Goal: Task Accomplishment & Management: Manage account settings

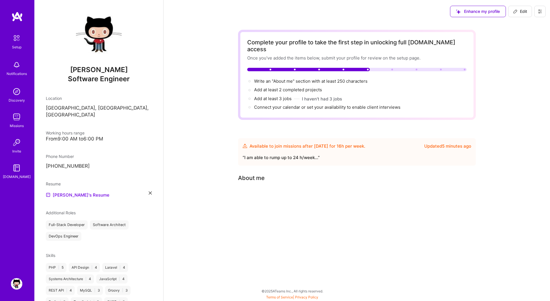
click at [525, 11] on span "Edit" at bounding box center [520, 12] width 14 height 6
select select "PL"
select select "Future Date"
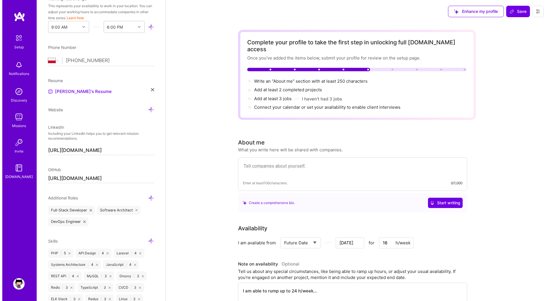
scroll to position [245, 0]
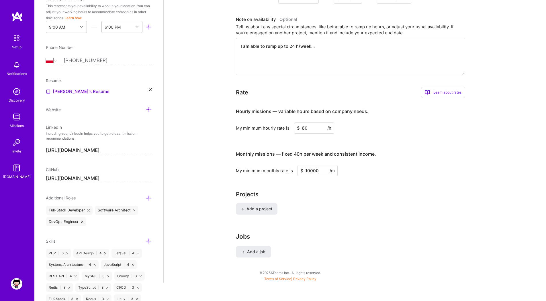
click at [306, 123] on input "60" at bounding box center [314, 128] width 40 height 11
type input "70"
click at [384, 190] on div "Projects" at bounding box center [355, 194] width 238 height 9
drag, startPoint x: 308, startPoint y: 164, endPoint x: 304, endPoint y: 165, distance: 5.1
click at [304, 165] on input "10000" at bounding box center [317, 170] width 40 height 11
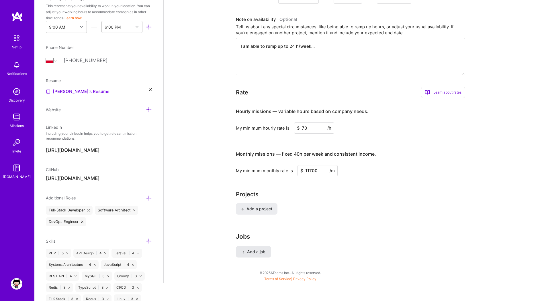
type input "11700"
click at [252, 249] on span "Add a job" at bounding box center [253, 252] width 24 height 6
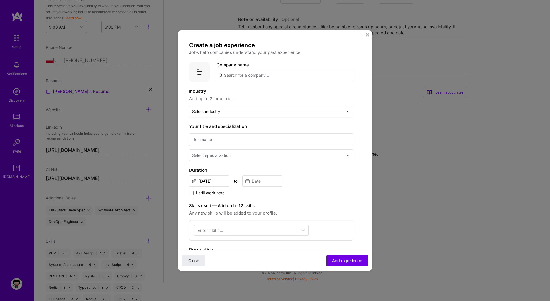
click at [226, 75] on input "text" at bounding box center [285, 75] width 137 height 11
type input "Chemity"
click at [259, 93] on div "Chemity" at bounding box center [260, 91] width 22 height 10
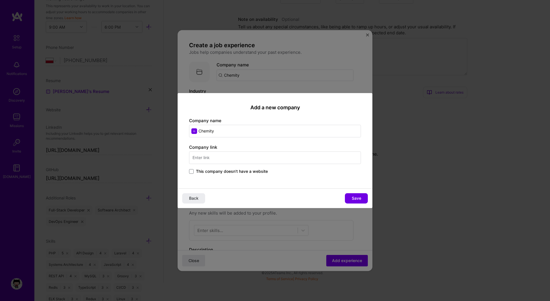
click at [224, 158] on input "text" at bounding box center [275, 158] width 172 height 13
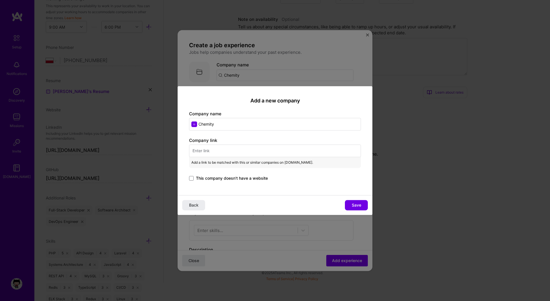
paste input "[URL][DOMAIN_NAME]"
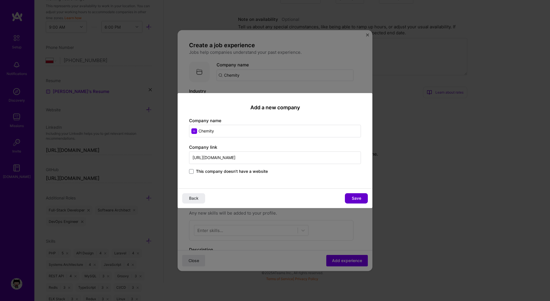
type input "[URL][DOMAIN_NAME]"
click at [355, 200] on span "Save" at bounding box center [356, 199] width 9 height 6
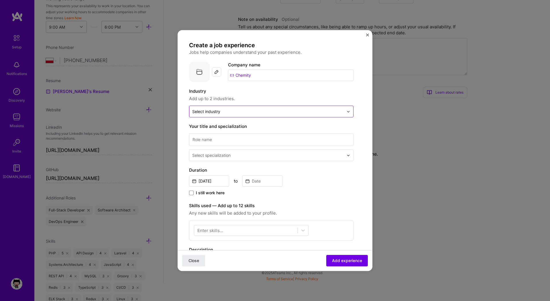
click at [220, 113] on div "Select industry 0" at bounding box center [206, 112] width 28 height 6
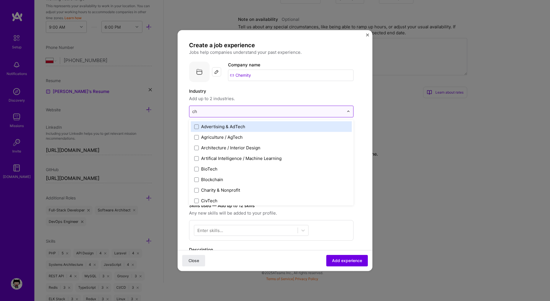
type input "c"
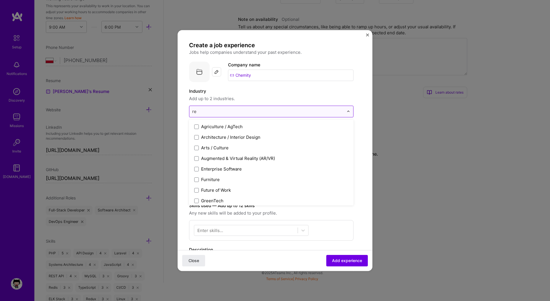
type input "r"
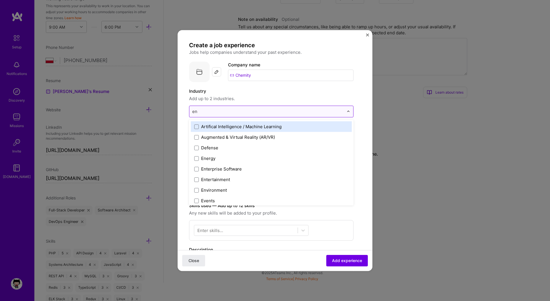
type input "env"
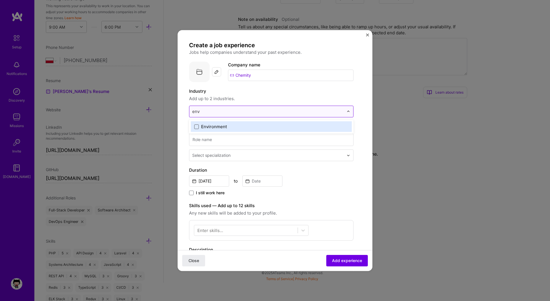
click at [196, 127] on span at bounding box center [196, 127] width 5 height 5
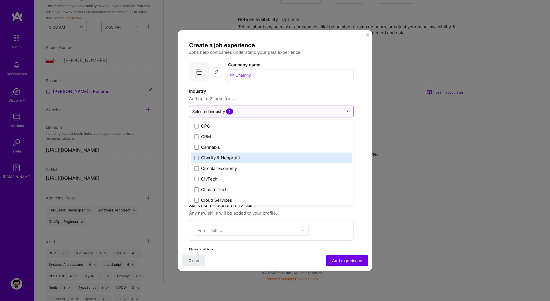
scroll to position [266, 0]
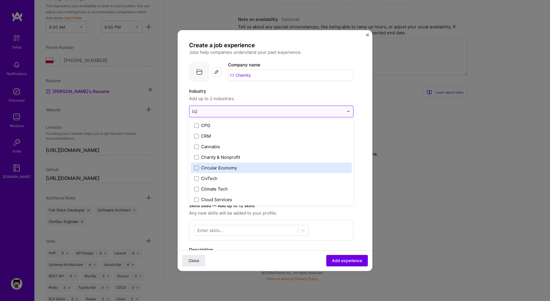
type input "b"
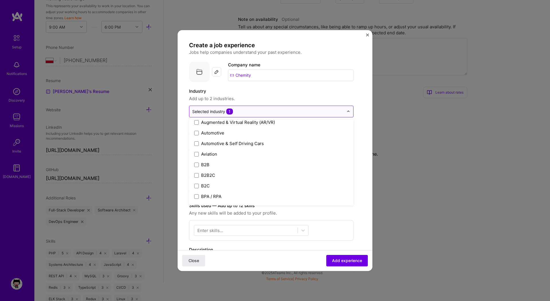
scroll to position [122, 0]
click at [205, 165] on div "B2B" at bounding box center [205, 164] width 8 height 6
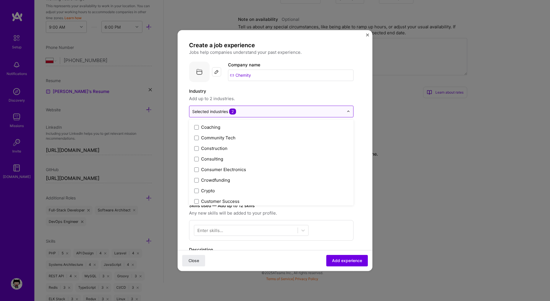
scroll to position [351, 0]
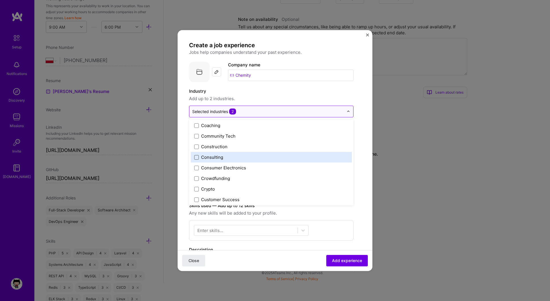
click at [197, 158] on span at bounding box center [196, 157] width 5 height 5
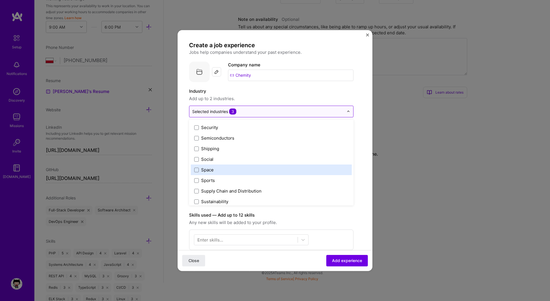
scroll to position [1189, 0]
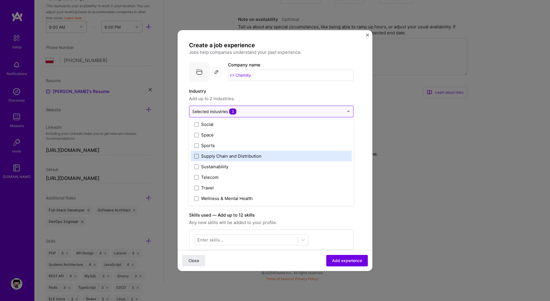
click at [198, 155] on span at bounding box center [196, 156] width 5 height 5
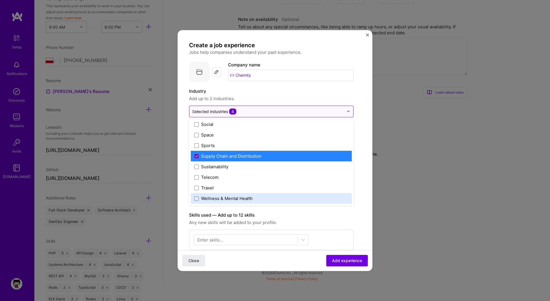
click at [330, 212] on label "Skills used — Add up to 12 skills" at bounding box center [271, 215] width 164 height 7
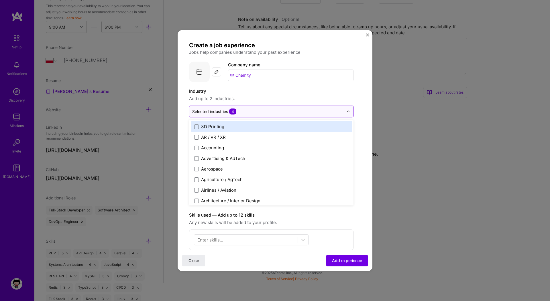
click at [262, 111] on input "text" at bounding box center [268, 112] width 152 height 6
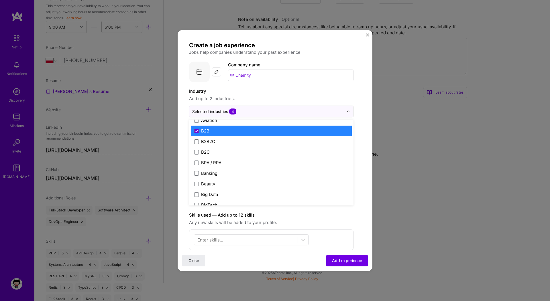
scroll to position [156, 0]
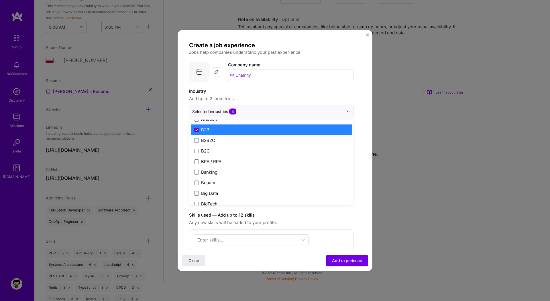
click at [196, 129] on icon at bounding box center [196, 130] width 3 height 2
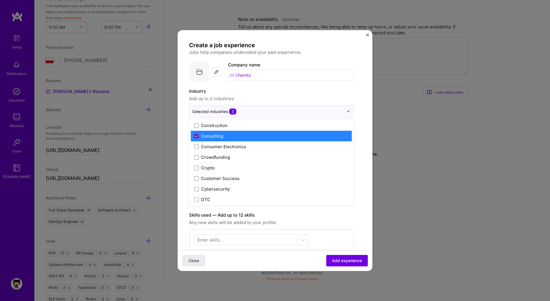
scroll to position [376, 0]
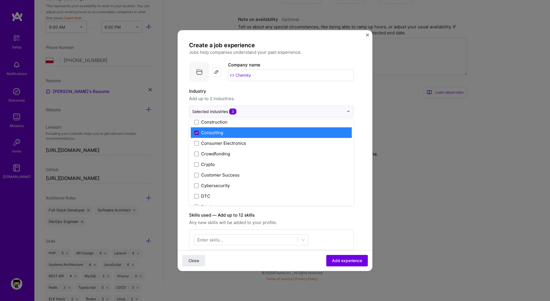
click at [195, 132] on icon at bounding box center [196, 133] width 3 height 2
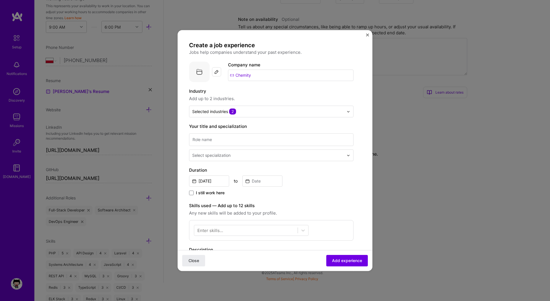
click at [183, 134] on form "Create a job experience Jobs help companies understand your past experience. Co…" at bounding box center [275, 230] width 195 height 377
click at [233, 142] on input at bounding box center [271, 139] width 164 height 13
click at [241, 158] on div at bounding box center [268, 155] width 153 height 7
click at [216, 137] on input at bounding box center [271, 139] width 164 height 13
click at [229, 139] on input "Software Architect & Software Developer" at bounding box center [271, 139] width 164 height 13
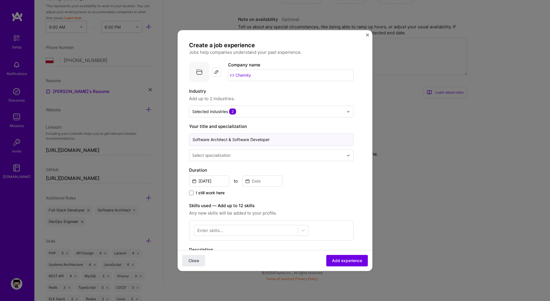
type input "Software Architect & Software Developer"
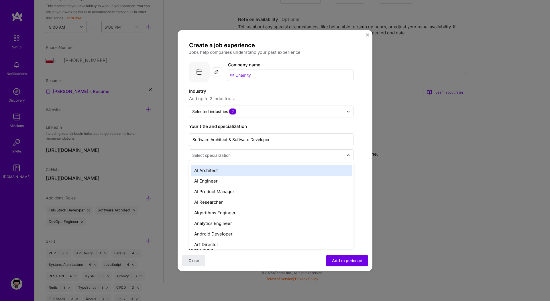
click at [225, 156] on div "Select specialization" at bounding box center [211, 155] width 38 height 6
type input "sof"
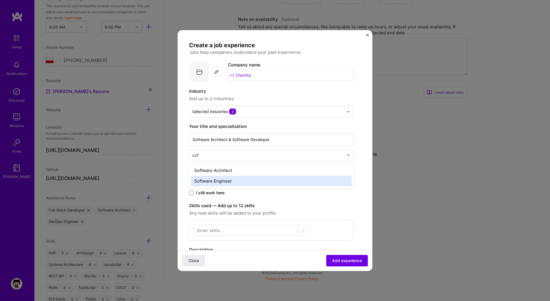
click at [214, 172] on div "Software Architect" at bounding box center [271, 170] width 161 height 11
click at [245, 158] on input "text" at bounding box center [268, 155] width 153 height 6
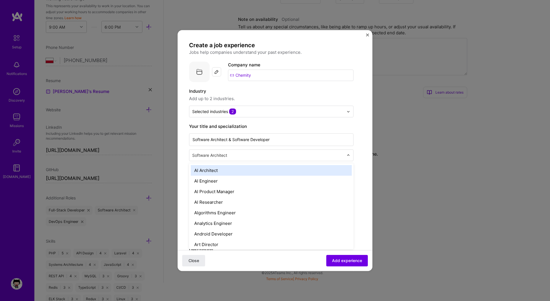
click at [245, 158] on input "text" at bounding box center [268, 155] width 153 height 6
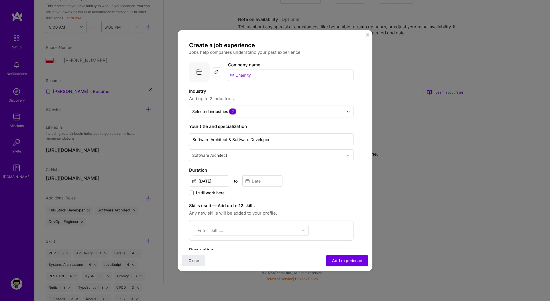
click at [186, 168] on form "Create a job experience Jobs help companies understand your past experience. Co…" at bounding box center [275, 230] width 195 height 377
click at [214, 183] on input "[DATE]" at bounding box center [209, 181] width 40 height 11
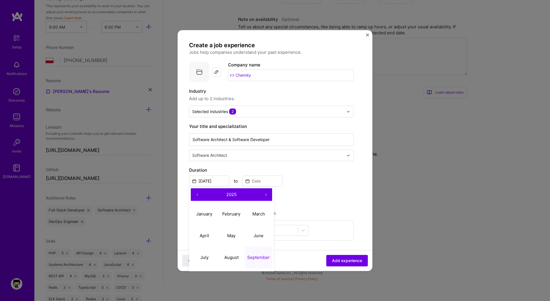
click at [195, 196] on button "‹" at bounding box center [197, 194] width 13 height 13
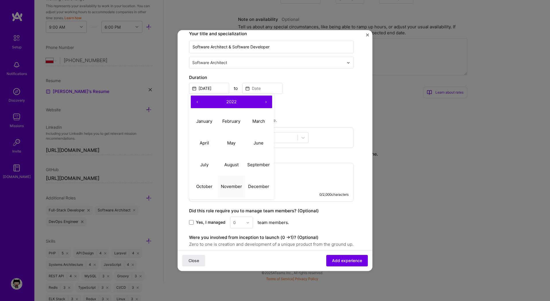
click at [231, 186] on abbr "November" at bounding box center [231, 186] width 21 height 5
type input "[DATE]"
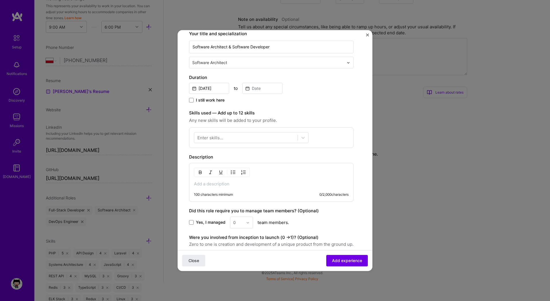
click at [201, 100] on span "I still work here" at bounding box center [210, 100] width 29 height 6
click at [0, 0] on input "I still work here" at bounding box center [0, 0] width 0 height 0
click at [242, 137] on div at bounding box center [245, 137] width 103 height 9
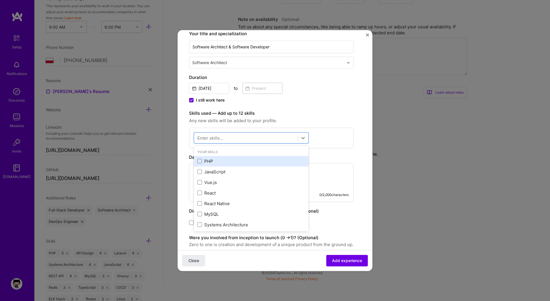
click at [210, 160] on div "PHP" at bounding box center [251, 161] width 108 height 6
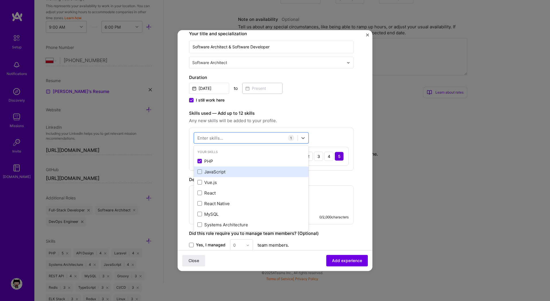
click at [208, 172] on div "JavaScript" at bounding box center [251, 172] width 108 height 6
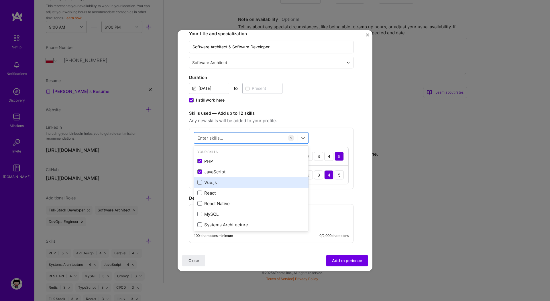
click at [209, 180] on div "Vue.js" at bounding box center [251, 183] width 108 height 6
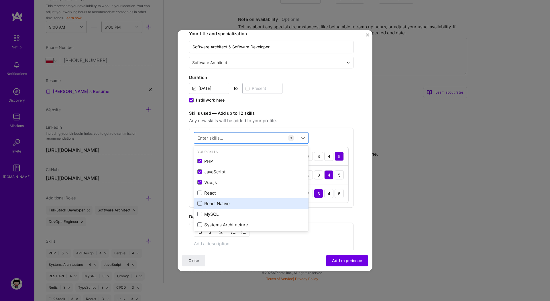
scroll to position [56, 0]
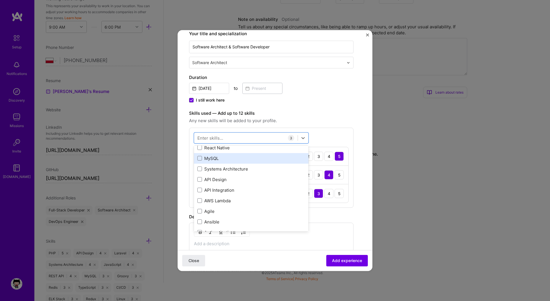
click at [212, 160] on div "MySQL" at bounding box center [251, 159] width 108 height 6
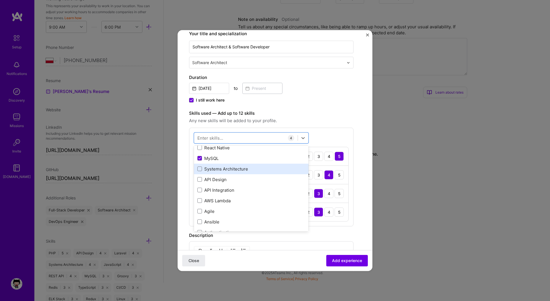
click at [216, 172] on div "Systems Architecture" at bounding box center [251, 169] width 108 height 6
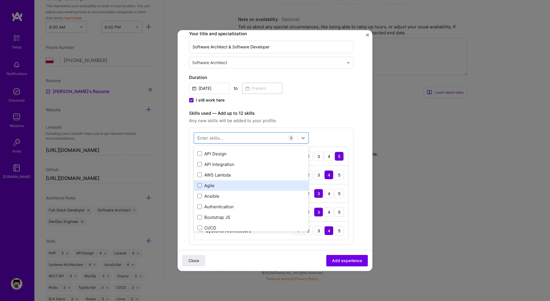
scroll to position [87, 0]
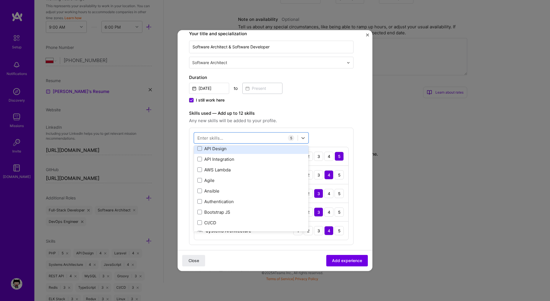
click at [218, 150] on div "API Design" at bounding box center [251, 149] width 108 height 6
click at [322, 109] on div "Create a job experience Jobs help companies understand your past experience. Co…" at bounding box center [271, 179] width 164 height 461
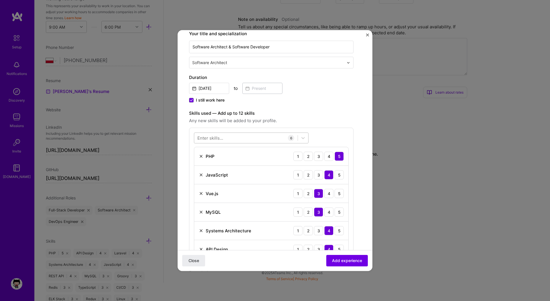
click at [260, 138] on div at bounding box center [245, 137] width 103 height 9
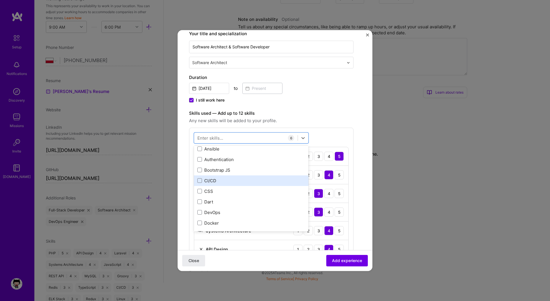
click at [212, 182] on div "CI/CD" at bounding box center [251, 181] width 108 height 6
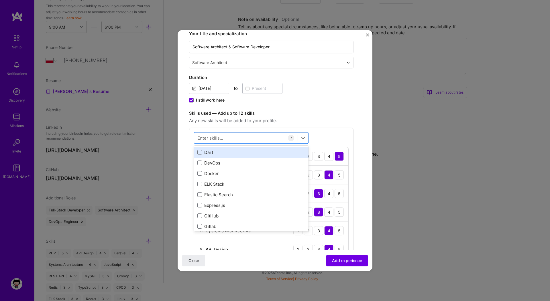
scroll to position [182, 0]
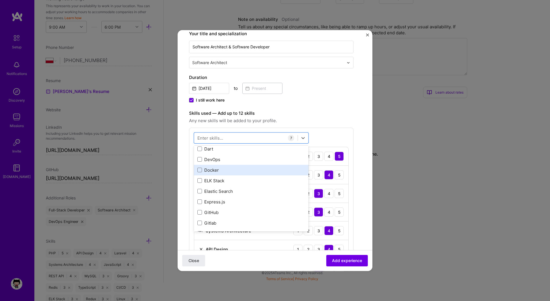
click at [213, 171] on div "Docker" at bounding box center [251, 170] width 108 height 6
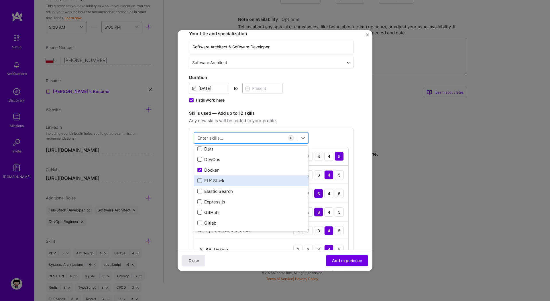
click at [216, 182] on div "ELK Stack" at bounding box center [251, 181] width 108 height 6
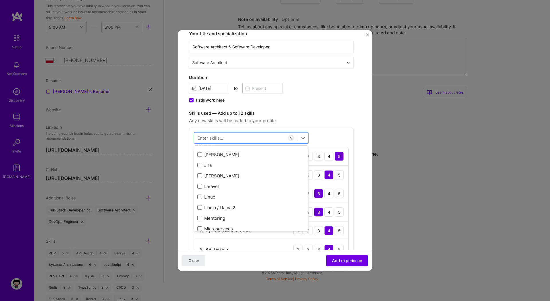
scroll to position [284, 0]
click at [210, 150] on div "[PERSON_NAME]" at bounding box center [251, 153] width 108 height 6
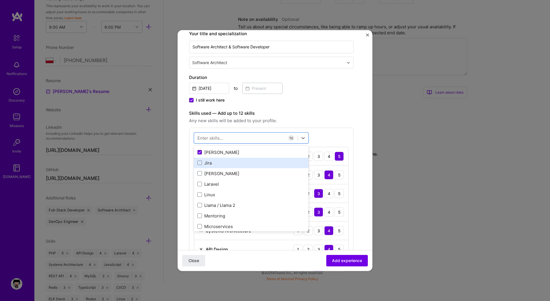
click at [207, 166] on div "Jira" at bounding box center [251, 163] width 108 height 6
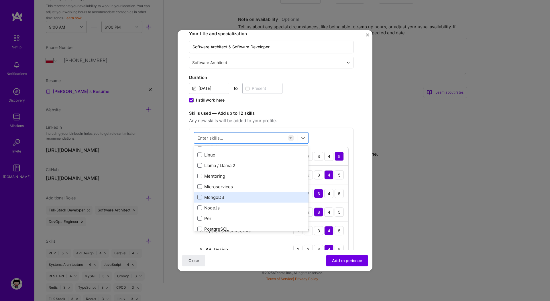
scroll to position [329, 0]
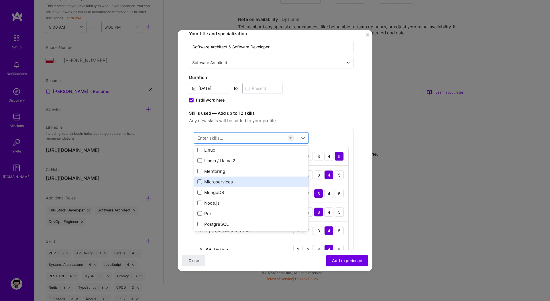
click at [215, 184] on div "Microservices" at bounding box center [251, 182] width 108 height 6
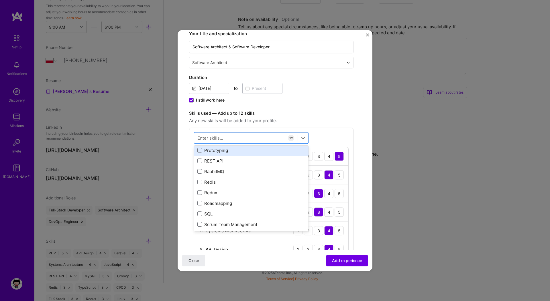
click at [215, 153] on div "Prototyping" at bounding box center [251, 151] width 108 height 6
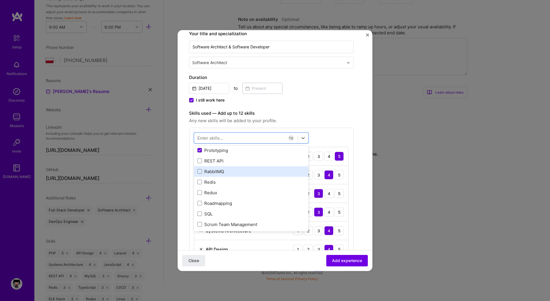
click at [214, 172] on div "RabbitMQ" at bounding box center [251, 172] width 108 height 6
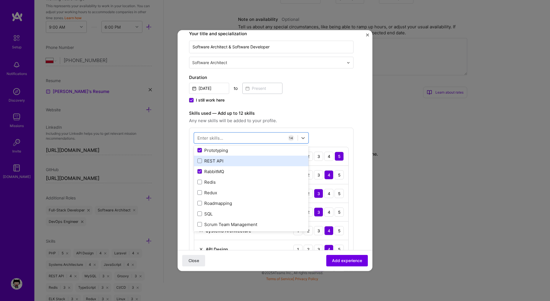
click at [213, 164] on div "REST API" at bounding box center [251, 161] width 108 height 6
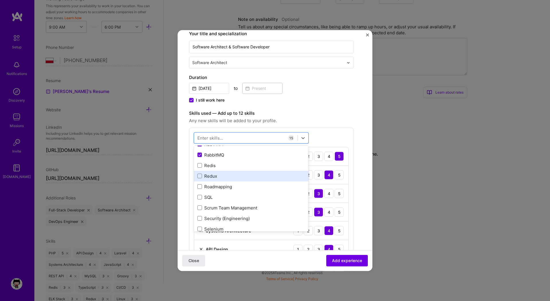
scroll to position [430, 0]
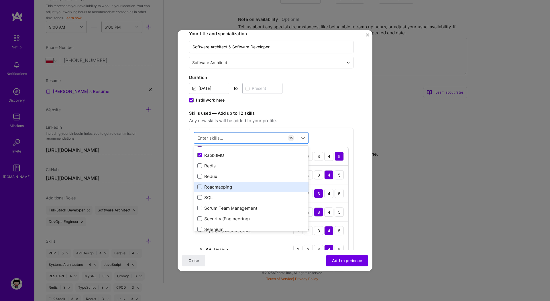
click at [217, 188] on div "Roadmapping" at bounding box center [251, 187] width 108 height 6
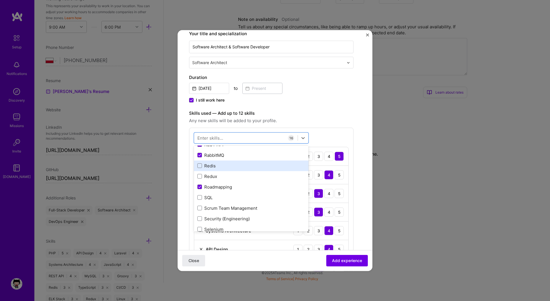
click at [207, 166] on div "Redis" at bounding box center [251, 166] width 108 height 6
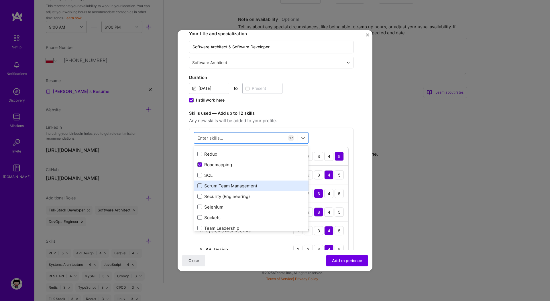
scroll to position [453, 0]
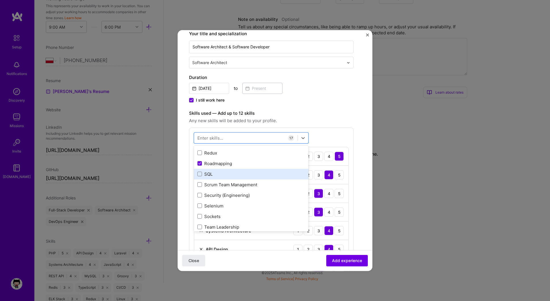
click at [209, 178] on div "SQL" at bounding box center [251, 174] width 115 height 11
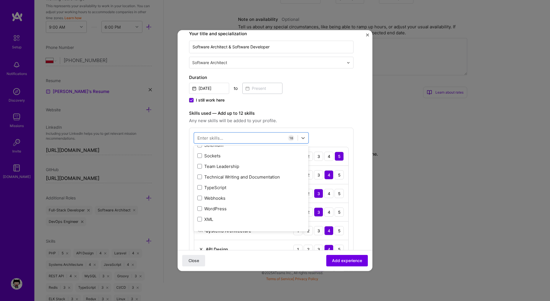
scroll to position [515, 0]
click at [216, 166] on div "Team Leadership" at bounding box center [251, 166] width 108 height 6
click at [218, 176] on div "Technical Writing and Documentation" at bounding box center [251, 177] width 108 height 6
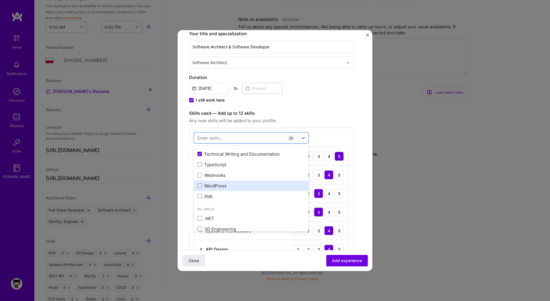
scroll to position [538, 0]
click at [210, 197] on div "XML" at bounding box center [251, 195] width 108 height 6
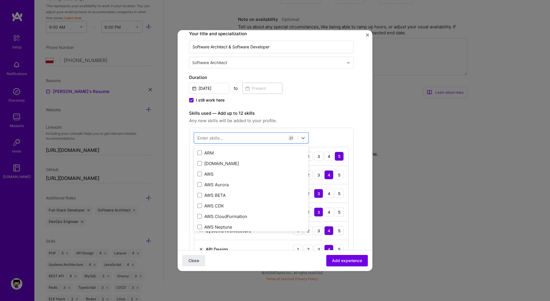
scroll to position [649, 0]
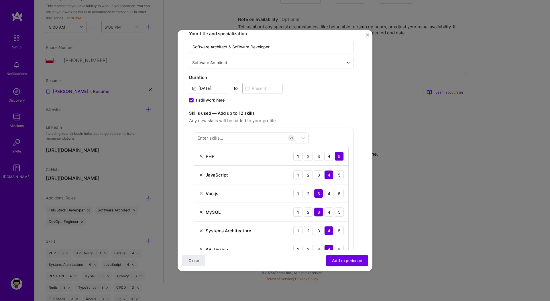
click at [303, 111] on label "Skills used — Add up to 12 skills" at bounding box center [271, 113] width 164 height 7
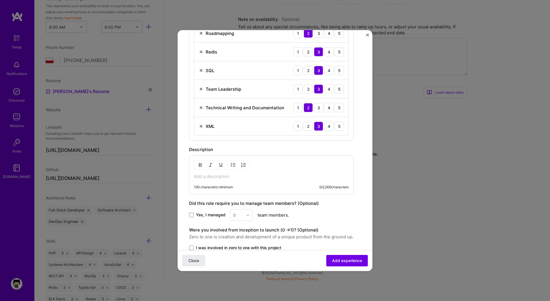
scroll to position [543, 0]
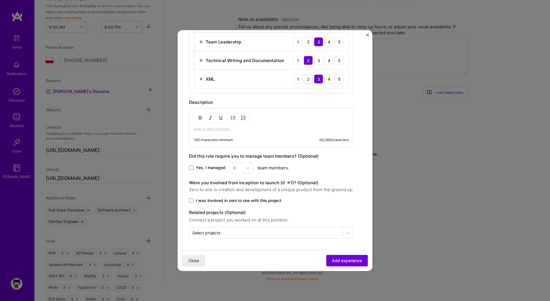
click at [244, 131] on p at bounding box center [271, 130] width 155 height 6
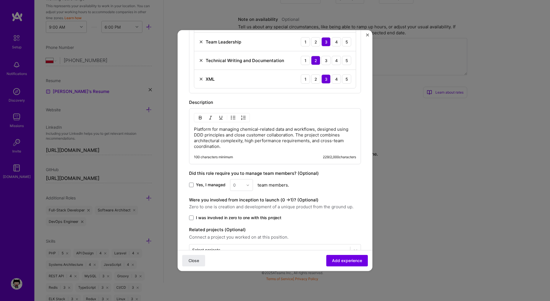
click at [199, 184] on span "Yes, I managed" at bounding box center [211, 185] width 30 height 6
click at [0, 0] on input "Yes, I managed" at bounding box center [0, 0] width 0 height 0
click at [244, 184] on div "0" at bounding box center [238, 185] width 16 height 11
click at [242, 209] on div "2" at bounding box center [241, 211] width 19 height 11
click at [190, 219] on span at bounding box center [191, 218] width 5 height 5
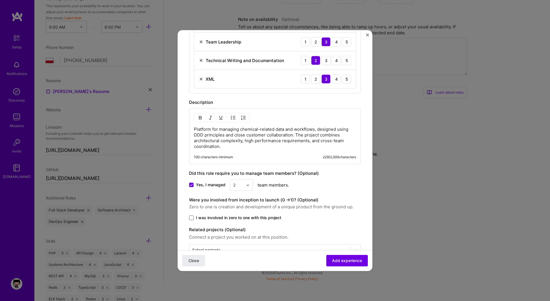
click at [0, 0] on input "I was involved in zero to one with this project" at bounding box center [0, 0] width 0 height 0
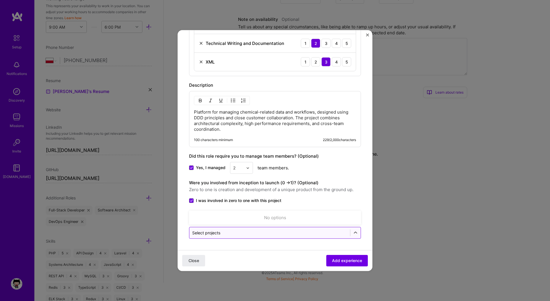
click at [225, 233] on input "text" at bounding box center [269, 233] width 155 height 6
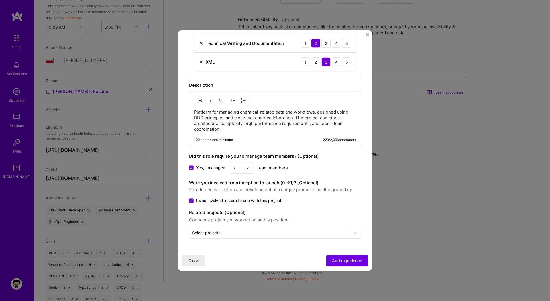
click at [353, 259] on span "Add experience" at bounding box center [347, 261] width 30 height 6
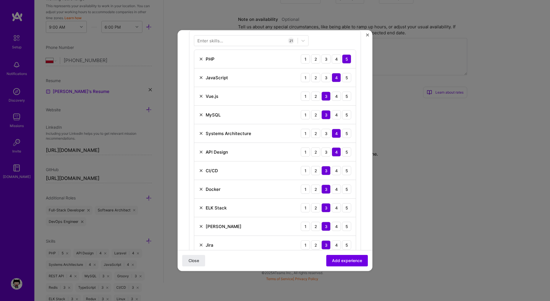
scroll to position [191, 0]
click at [202, 189] on img at bounding box center [201, 188] width 5 height 5
click at [201, 189] on img at bounding box center [201, 188] width 5 height 5
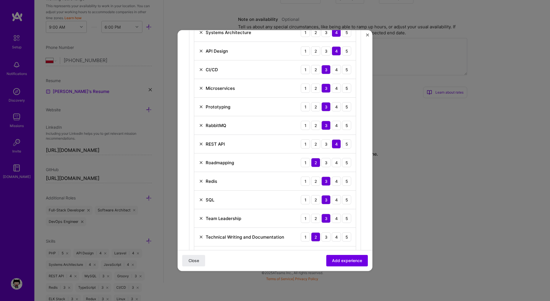
scroll to position [343, 0]
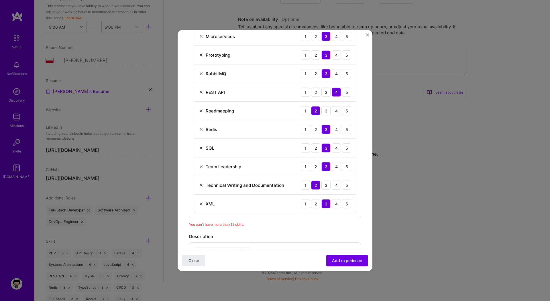
click at [201, 203] on img at bounding box center [201, 204] width 5 height 5
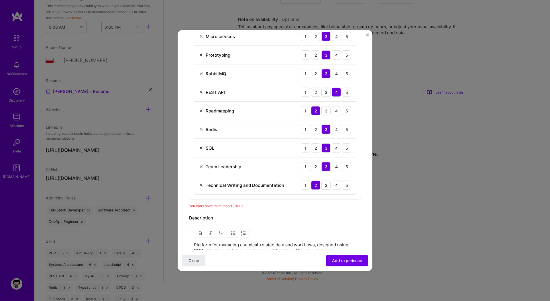
click at [200, 166] on img at bounding box center [201, 166] width 5 height 5
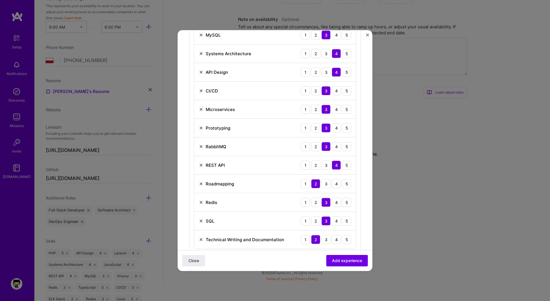
scroll to position [273, 0]
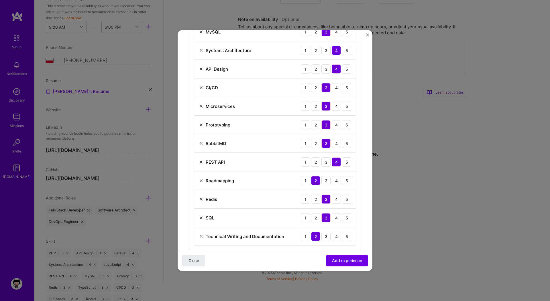
click at [200, 123] on img at bounding box center [201, 125] width 5 height 5
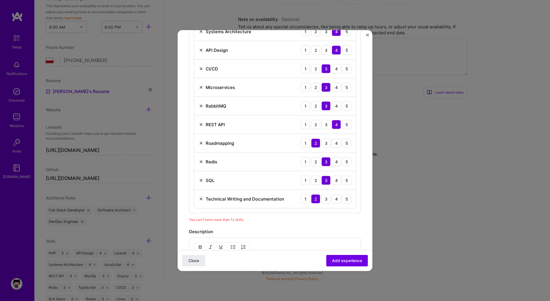
scroll to position [290, 0]
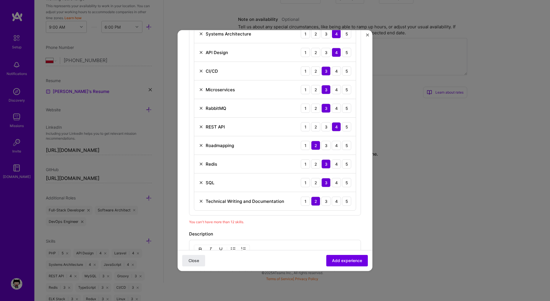
click at [201, 127] on img at bounding box center [201, 127] width 5 height 5
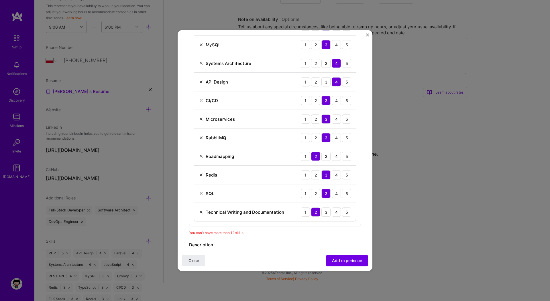
scroll to position [262, 0]
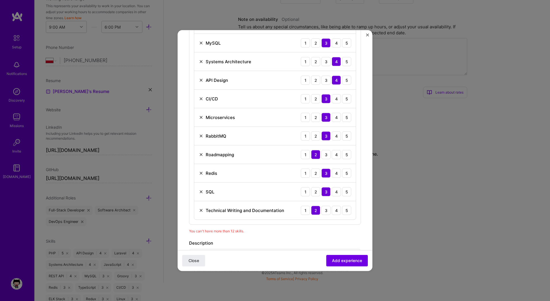
click at [202, 191] on img at bounding box center [201, 192] width 5 height 5
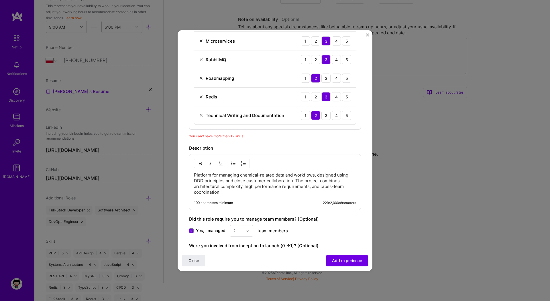
scroll to position [402, 0]
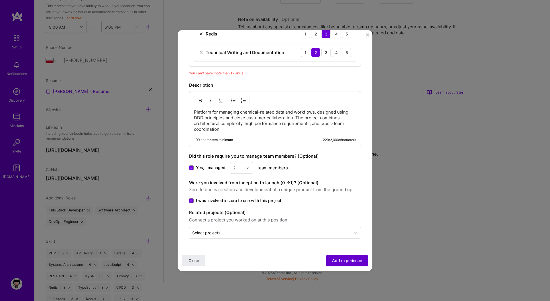
click at [333, 263] on span "Add experience" at bounding box center [347, 261] width 30 height 6
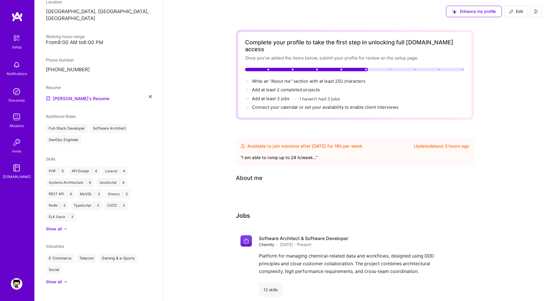
scroll to position [7, 0]
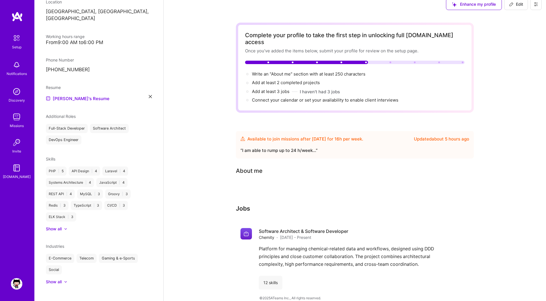
click at [510, 5] on icon at bounding box center [511, 4] width 5 height 5
select select "PL"
select select "Future Date"
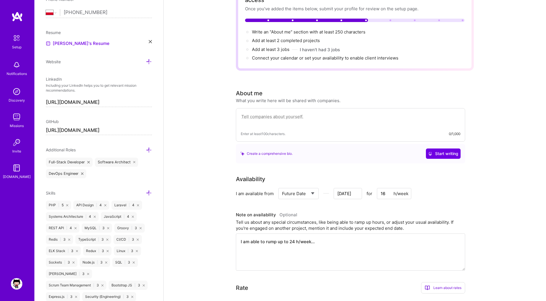
scroll to position [228, 0]
paste textarea "Hello, my name is [Name]. I have around 18 years of experience in IT, moving fr…"
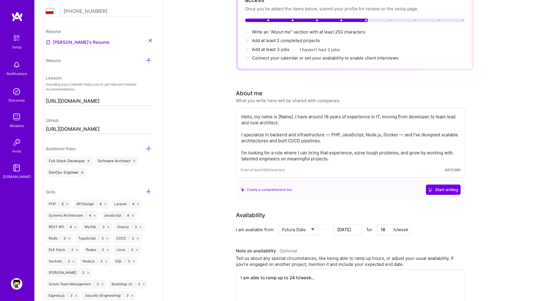
drag, startPoint x: 278, startPoint y: 110, endPoint x: 291, endPoint y: 113, distance: 13.9
click at [293, 113] on textarea "Hello, my name is [Name]. I have around 18 years of experience in IT, moving fr…" at bounding box center [350, 137] width 219 height 49
click at [317, 122] on textarea "Hello, my name is [PERSON_NAME]. I have around 18 years of experience in IT, mo…" at bounding box center [350, 137] width 219 height 49
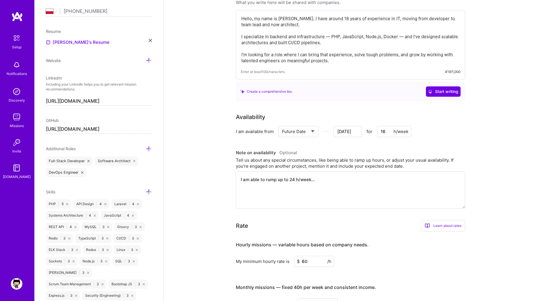
scroll to position [149, 0]
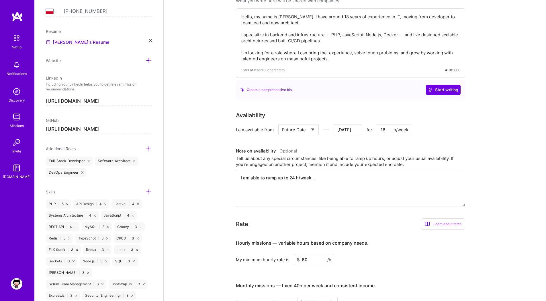
type textarea "Hello, my name is [PERSON_NAME]. I have around 18 years of experience in IT, mo…"
click at [349, 124] on input "[DATE]" at bounding box center [347, 129] width 28 height 11
click at [309, 98] on div "20" at bounding box center [309, 97] width 8 height 8
click at [351, 126] on input "[DATE]" at bounding box center [347, 129] width 28 height 11
click at [320, 98] on div "21" at bounding box center [319, 97] width 8 height 8
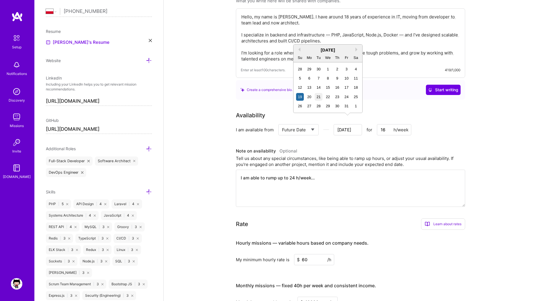
type input "[DATE]"
click at [344, 124] on input "[DATE]" at bounding box center [347, 129] width 28 height 11
click at [308, 98] on div "20" at bounding box center [309, 97] width 8 height 8
click at [302, 190] on textarea "I am able to rump up to 24 h/week..." at bounding box center [350, 188] width 229 height 37
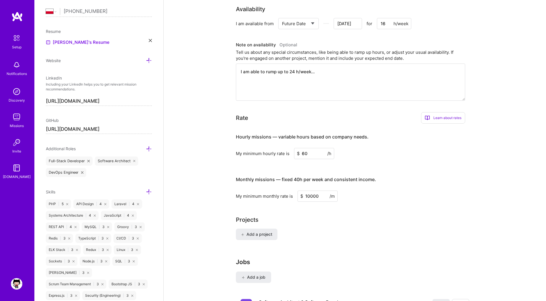
scroll to position [256, 0]
click at [304, 148] on input "60" at bounding box center [314, 152] width 40 height 11
type input "70"
click at [308, 190] on input "10000" at bounding box center [317, 195] width 40 height 11
type input "11700"
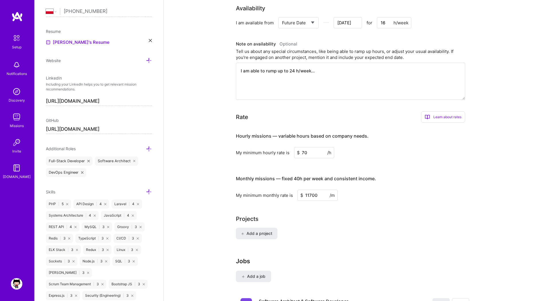
click at [318, 221] on div "Projects Add a project" at bounding box center [355, 231] width 238 height 32
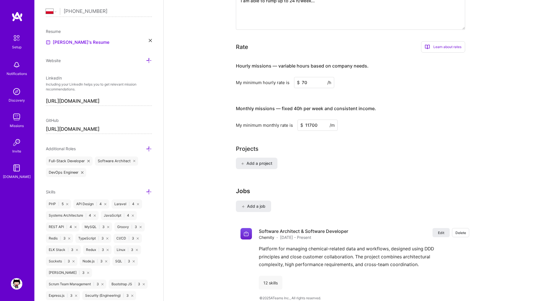
scroll to position [0, 0]
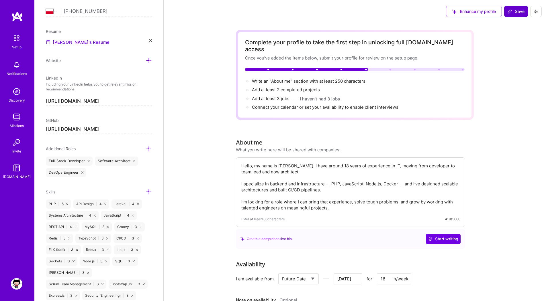
click at [518, 11] on span "Save" at bounding box center [515, 12] width 17 height 6
type input "[DATE]"
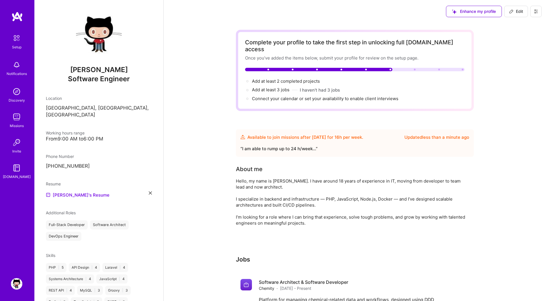
scroll to position [97, 0]
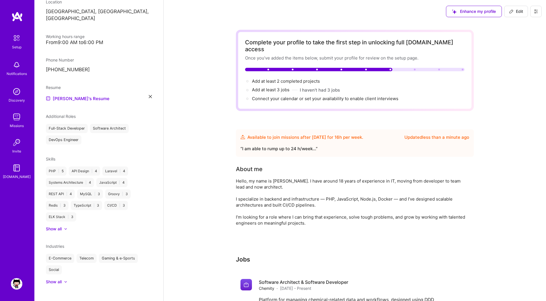
click at [513, 15] on button "Edit" at bounding box center [516, 11] width 24 height 11
select select "PL"
select select "Future Date"
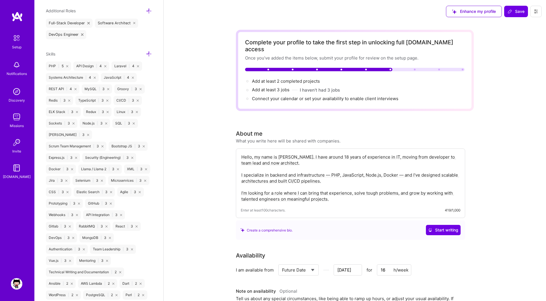
scroll to position [371, 0]
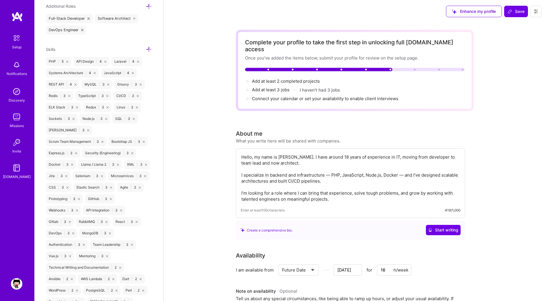
click at [92, 85] on div "MySQL | 3" at bounding box center [97, 84] width 30 height 9
click at [140, 49] on div "Skills" at bounding box center [99, 49] width 106 height 7
click at [147, 49] on icon at bounding box center [149, 49] width 6 height 6
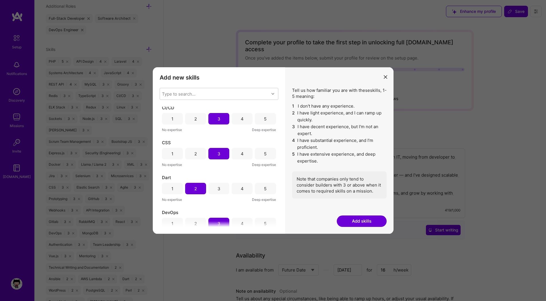
scroll to position [248, 0]
click at [202, 156] on div "2" at bounding box center [195, 152] width 21 height 11
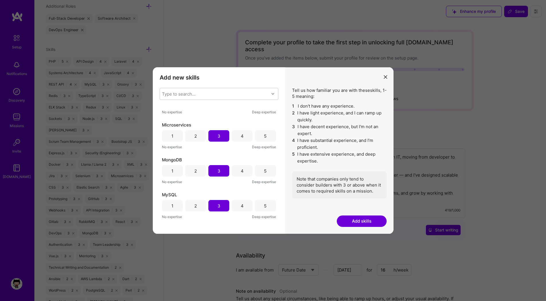
scroll to position [934, 0]
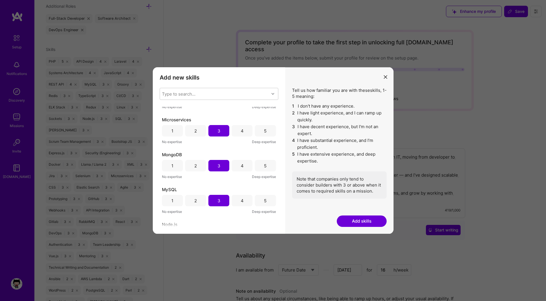
click at [233, 136] on div "4" at bounding box center [241, 130] width 21 height 11
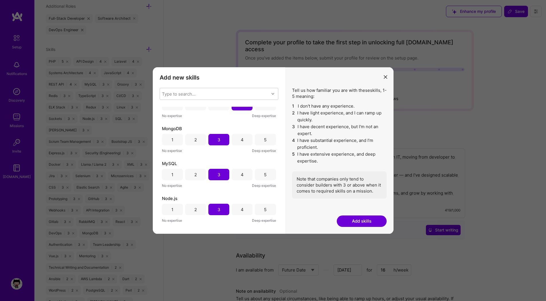
scroll to position [960, 0]
click at [232, 171] on div "4" at bounding box center [241, 173] width 21 height 11
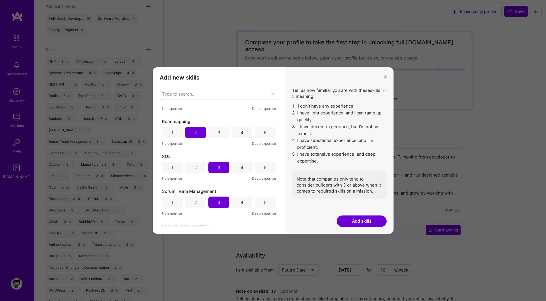
scroll to position [1423, 0]
click at [181, 91] on div "Type to search..." at bounding box center [179, 94] width 34 height 6
click at [190, 94] on div "Type to search..." at bounding box center [179, 94] width 34 height 6
type input "type"
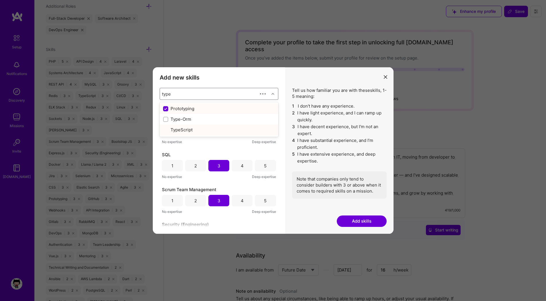
checkbox input "false"
checkbox input "true"
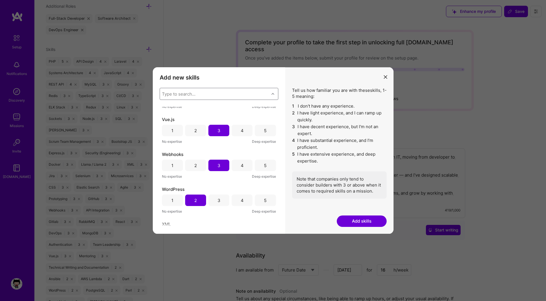
scroll to position [1795, 0]
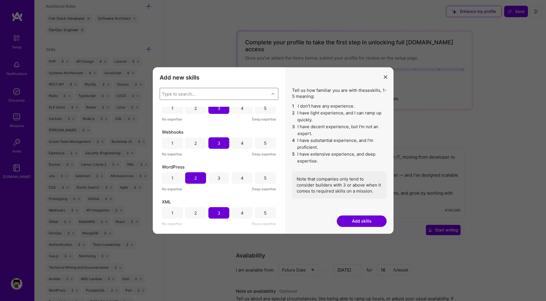
click at [359, 224] on button "Add skills" at bounding box center [362, 221] width 50 height 11
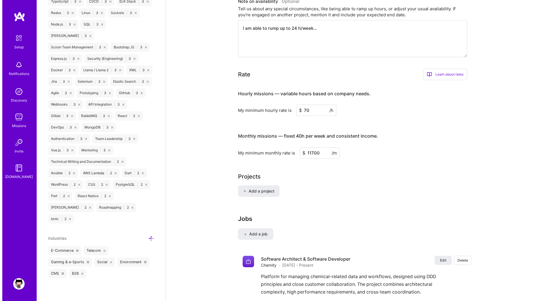
scroll to position [318, 0]
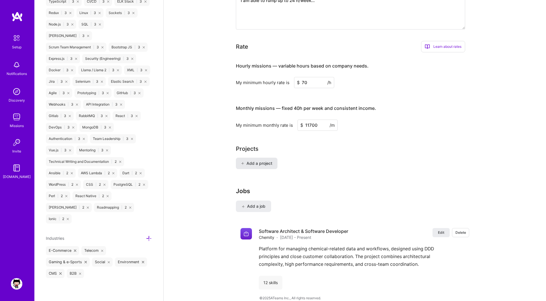
click at [254, 161] on span "Add a project" at bounding box center [256, 164] width 31 height 6
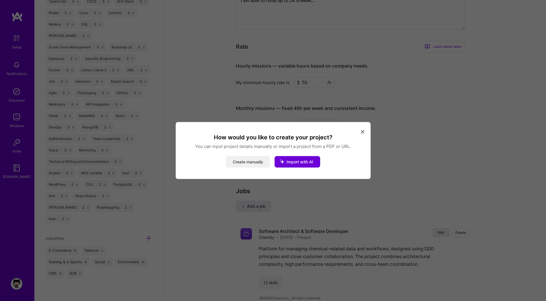
click at [258, 163] on button "Create manually" at bounding box center [248, 161] width 44 height 11
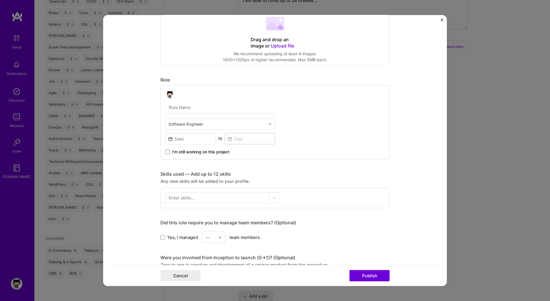
scroll to position [119, 0]
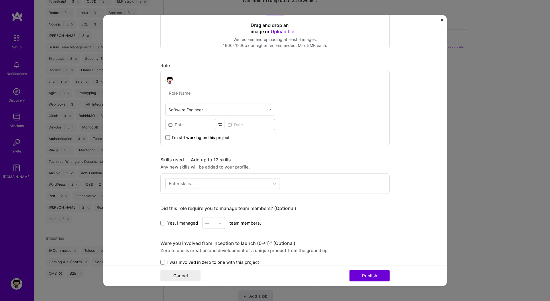
click at [197, 109] on input "text" at bounding box center [216, 110] width 97 height 6
click at [139, 105] on form "Project title Company Project industry Industry Project Link (Optional) Drag an…" at bounding box center [275, 150] width 344 height 271
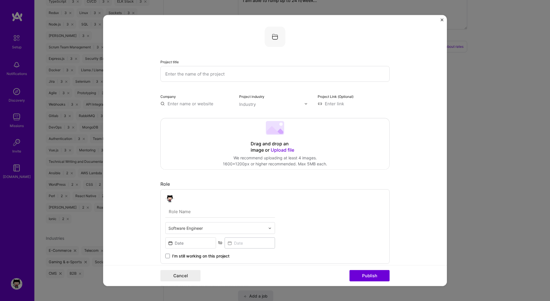
click at [181, 76] on input "text" at bounding box center [274, 74] width 229 height 16
type input "Chemity"
click at [195, 105] on input "text" at bounding box center [196, 104] width 72 height 6
type input "Chemity"
click at [198, 116] on div "Chemity" at bounding box center [203, 117] width 22 height 10
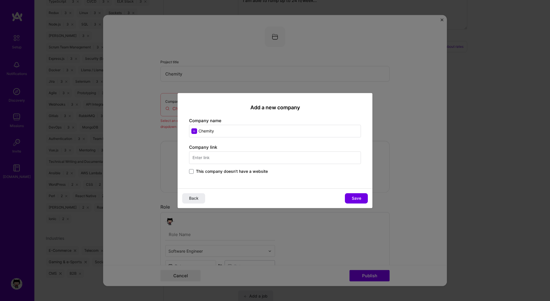
click at [249, 158] on input "text" at bounding box center [275, 158] width 172 height 13
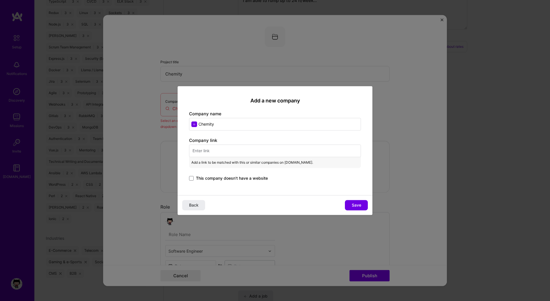
paste input "[URL][DOMAIN_NAME]"
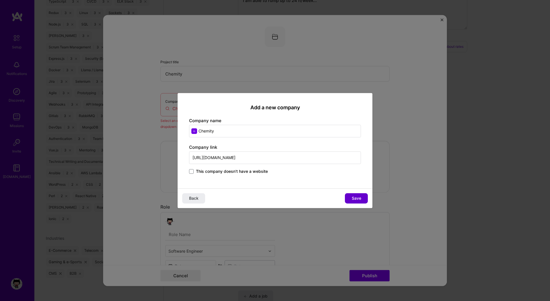
type input "[URL][DOMAIN_NAME]"
click at [352, 197] on span "Save" at bounding box center [356, 199] width 9 height 6
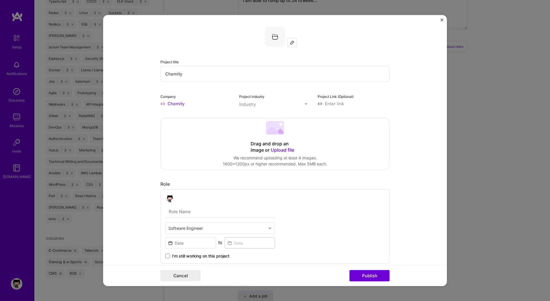
click at [245, 105] on div "Industry" at bounding box center [247, 104] width 17 height 6
click at [380, 110] on div "Project title Chemity Company Chemity Project industry Industry Project Link (O…" at bounding box center [274, 306] width 229 height 558
click at [328, 104] on input at bounding box center [354, 104] width 72 height 6
paste input "[URL][DOMAIN_NAME]"
type input "[URL][DOMAIN_NAME]"
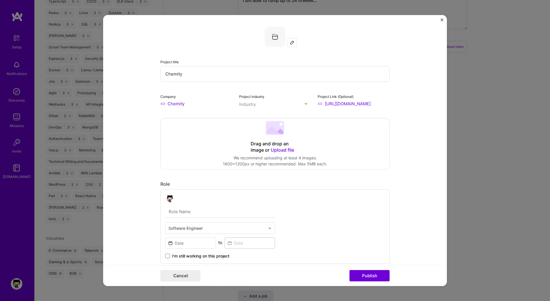
click at [403, 91] on form "Project title Chemity Company Chemity Project industry Industry Project Link (O…" at bounding box center [275, 150] width 344 height 271
click at [267, 107] on input "text" at bounding box center [271, 104] width 65 height 6
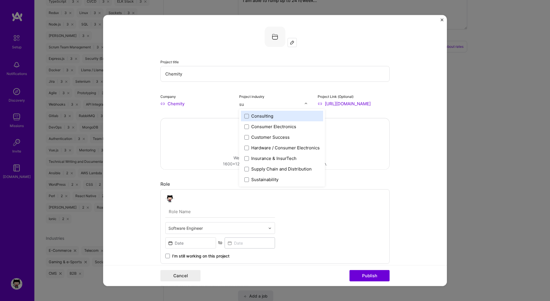
type input "sup"
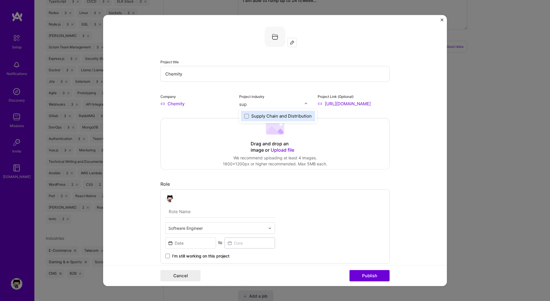
click at [259, 114] on div "Supply Chain and Distribution" at bounding box center [281, 116] width 60 height 6
type input "envi"
click at [254, 113] on div "Environment" at bounding box center [264, 116] width 26 height 6
click at [131, 150] on form "Project title Chemity Company Chemity Project industry Industry 2 Project Link …" at bounding box center [275, 150] width 344 height 271
click at [178, 211] on input "text" at bounding box center [220, 212] width 110 height 12
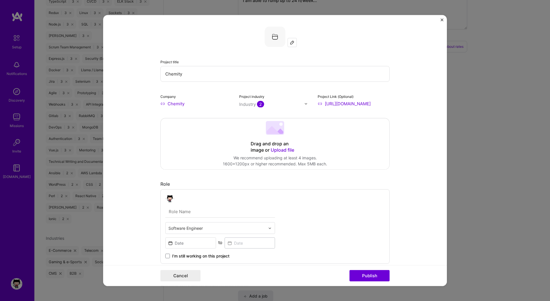
paste input "Software Architect / Team Lead / Backend Engineer"
type input "Software Architect / Team Lead / Backend Engineer"
type input "d"
paste input "Software Architect / Team Lead / Backend Engineer"
type input "Software Architect & Software Engineer"
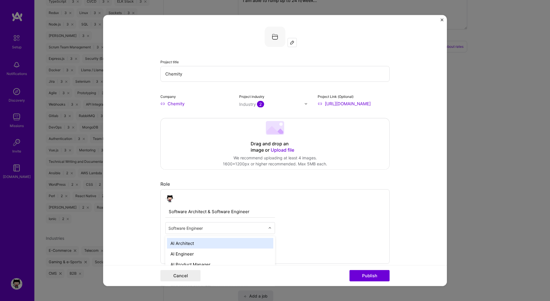
click at [207, 228] on input "text" at bounding box center [216, 228] width 97 height 6
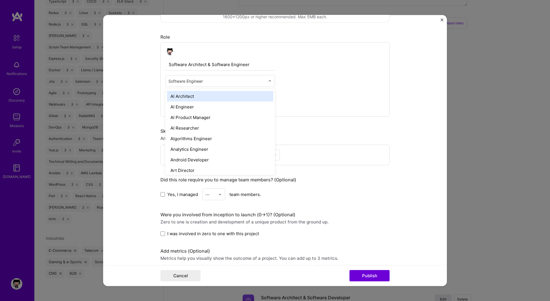
scroll to position [144, 0]
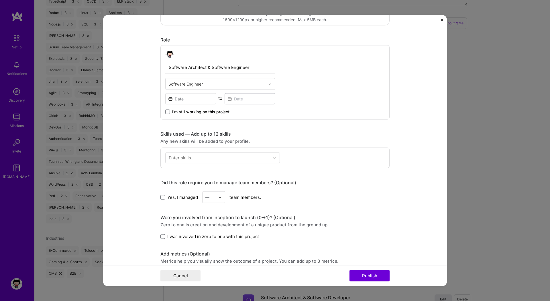
click at [132, 148] on form "Project title Chemity Company Chemity Project industry Industry 2 Project Link …" at bounding box center [275, 150] width 344 height 271
click at [183, 103] on input at bounding box center [190, 98] width 51 height 11
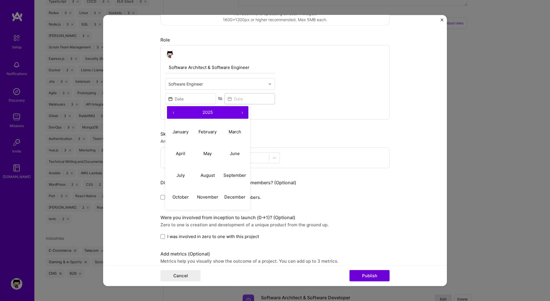
click at [172, 113] on button "‹" at bounding box center [173, 112] width 13 height 13
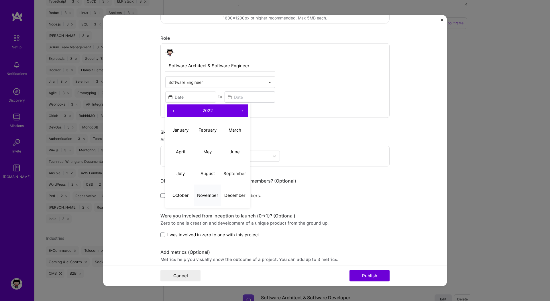
click at [209, 192] on abbr "November" at bounding box center [207, 194] width 21 height 5
type input "[DATE]"
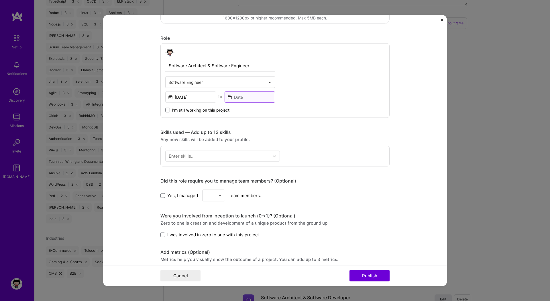
click at [236, 99] on input at bounding box center [250, 97] width 51 height 11
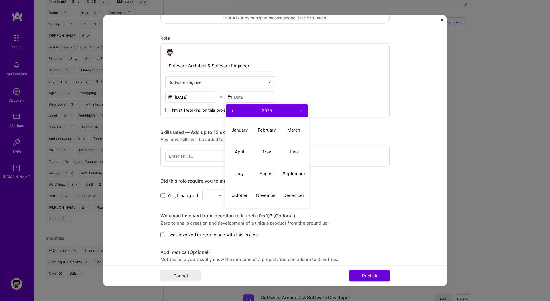
click at [210, 109] on span "I’m still working on this project" at bounding box center [200, 110] width 57 height 6
click at [0, 0] on input "I’m still working on this project" at bounding box center [0, 0] width 0 height 0
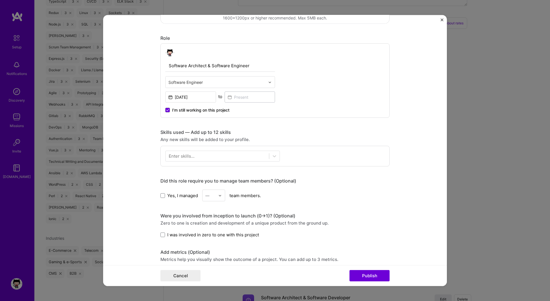
click at [179, 157] on div "Enter skills..." at bounding box center [182, 156] width 26 height 6
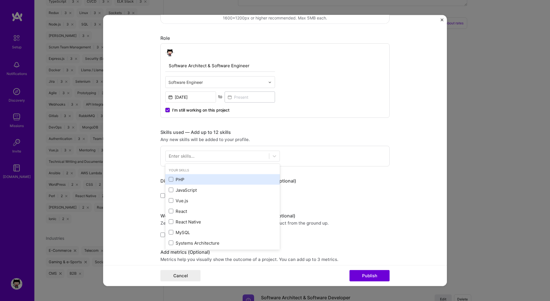
click at [177, 178] on div "PHP" at bounding box center [223, 179] width 108 height 6
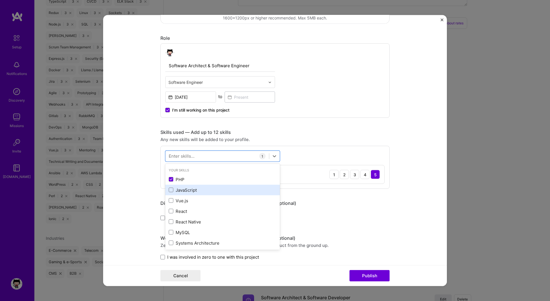
click at [180, 188] on div "JavaScript" at bounding box center [223, 190] width 108 height 6
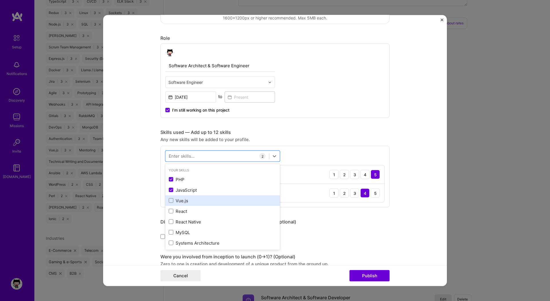
click at [180, 201] on div "Vue.js" at bounding box center [223, 201] width 108 height 6
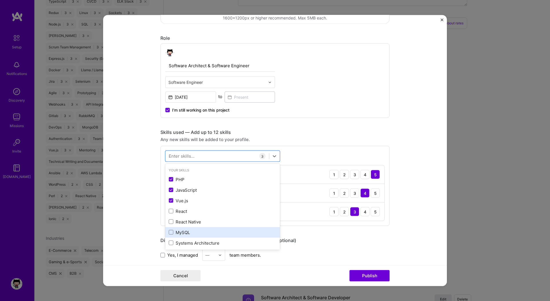
click at [183, 231] on div "MySQL" at bounding box center [223, 232] width 108 height 6
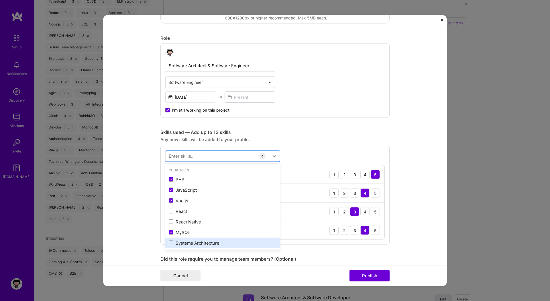
click at [188, 245] on div "Systems Architecture" at bounding box center [223, 243] width 108 height 6
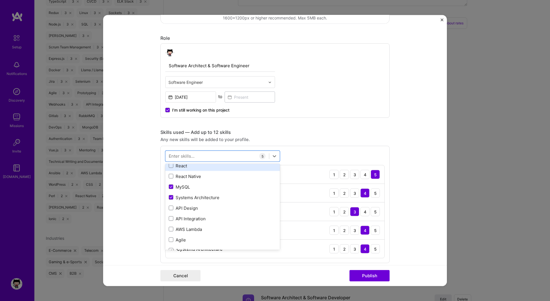
scroll to position [63, 0]
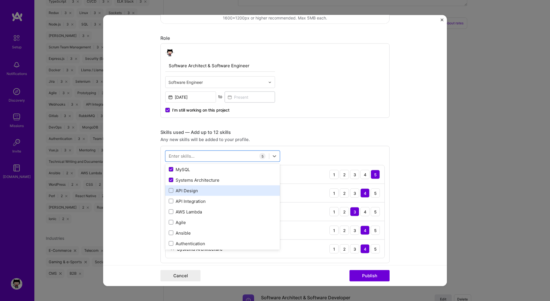
click at [183, 188] on div "API Design" at bounding box center [223, 191] width 108 height 6
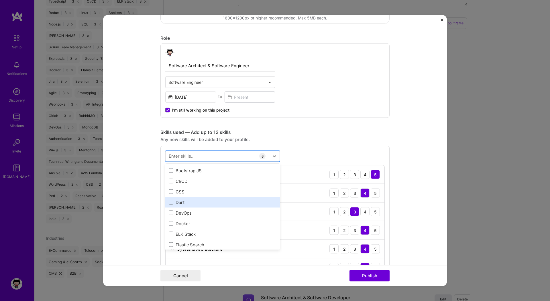
scroll to position [145, 0]
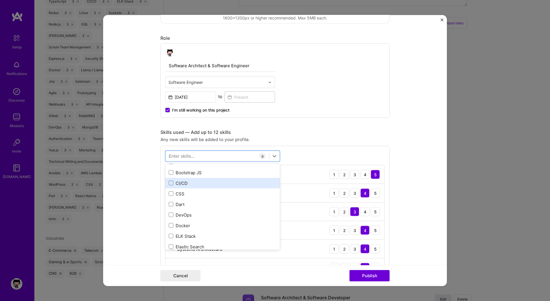
click at [182, 185] on div "CI/CD" at bounding box center [223, 183] width 108 height 6
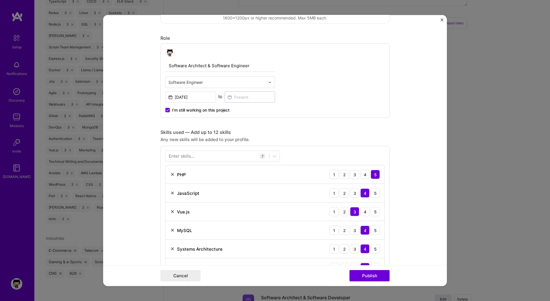
click at [144, 192] on form "Project title Chemity Company Chemity Project industry Industry 2 Project Link …" at bounding box center [275, 150] width 344 height 271
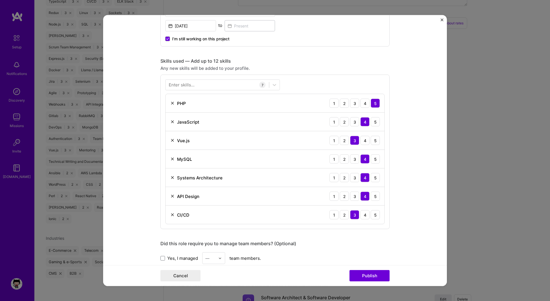
scroll to position [217, 0]
click at [192, 85] on div at bounding box center [217, 85] width 103 height 9
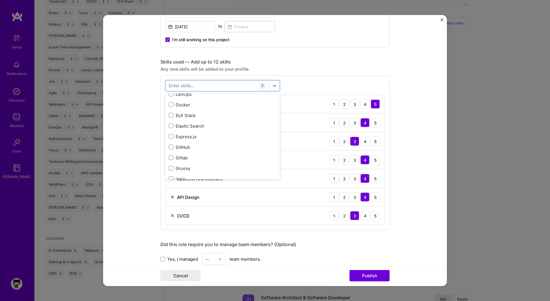
scroll to position [200, 0]
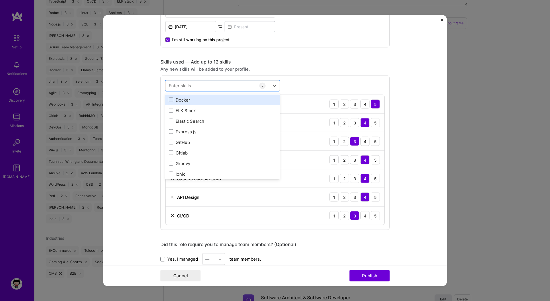
click at [178, 101] on div "Docker" at bounding box center [223, 100] width 108 height 6
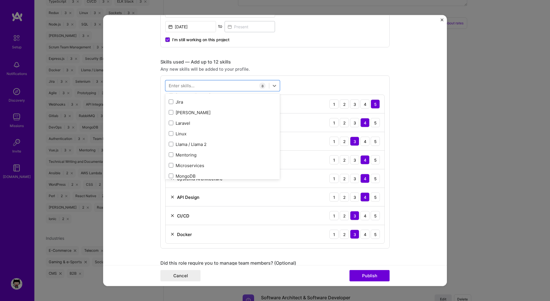
scroll to position [294, 0]
click at [176, 101] on div "Jira" at bounding box center [223, 101] width 108 height 6
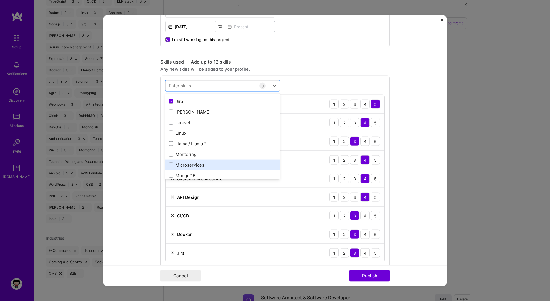
click at [182, 167] on div "Microservices" at bounding box center [223, 165] width 108 height 6
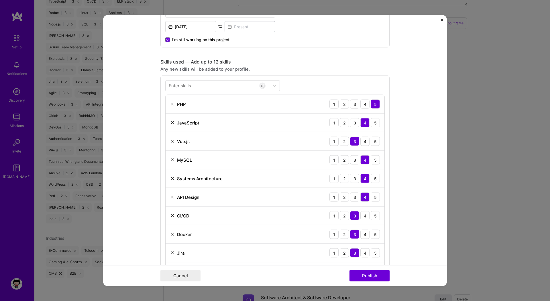
click at [143, 169] on form "Project title Chemity Company Chemity Project industry Industry 2 Project Link …" at bounding box center [275, 150] width 344 height 271
click at [193, 84] on div at bounding box center [217, 85] width 103 height 9
click at [130, 160] on form "Project title Chemity Company Chemity Project industry Industry 2 Project Link …" at bounding box center [275, 150] width 344 height 271
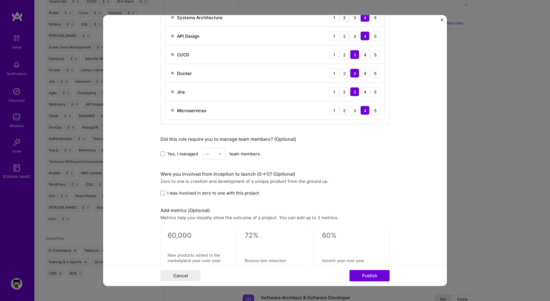
scroll to position [379, 0]
click at [170, 154] on span "Yes, I managed" at bounding box center [182, 153] width 31 height 6
click at [0, 0] on input "Yes, I managed" at bounding box center [0, 0] width 0 height 0
click at [211, 155] on input "text" at bounding box center [210, 153] width 10 height 6
click at [214, 177] on div "2" at bounding box center [213, 179] width 19 height 11
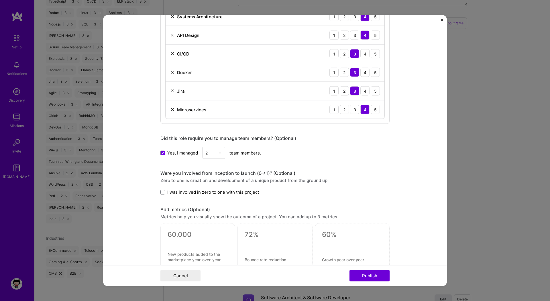
click at [331, 171] on div "Were you involved from inception to launch (0 -> 1)? (Optional)" at bounding box center [274, 173] width 229 height 6
click at [228, 195] on span "I was involved in zero to one with this project" at bounding box center [213, 192] width 92 height 6
click at [0, 0] on input "I was involved in zero to one with this project" at bounding box center [0, 0] width 0 height 0
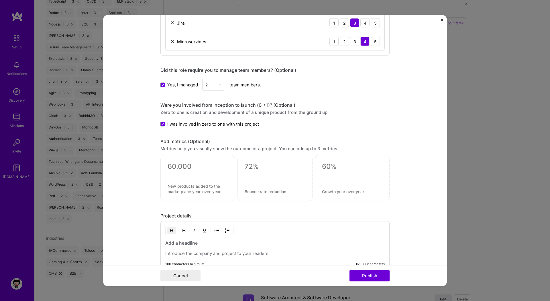
scroll to position [448, 0]
click at [199, 166] on textarea at bounding box center [198, 165] width 60 height 9
click at [191, 190] on textarea at bounding box center [198, 187] width 60 height 11
click at [178, 166] on textarea at bounding box center [198, 165] width 60 height 9
click at [254, 160] on div at bounding box center [274, 177] width 75 height 46
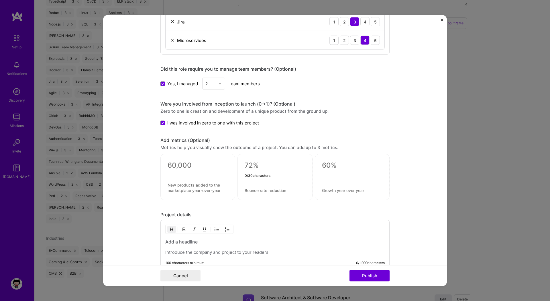
click at [254, 162] on textarea at bounding box center [275, 165] width 60 height 9
click at [256, 191] on textarea at bounding box center [275, 190] width 60 height 5
click at [256, 167] on textarea at bounding box center [275, 165] width 60 height 9
type textarea "3"
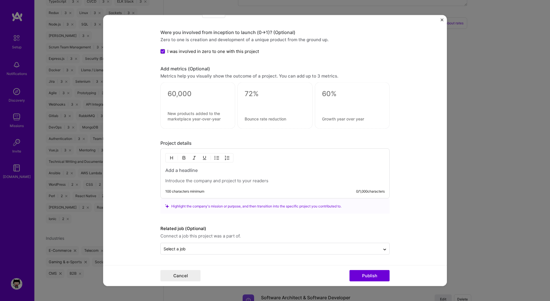
click at [185, 178] on p at bounding box center [274, 181] width 219 height 6
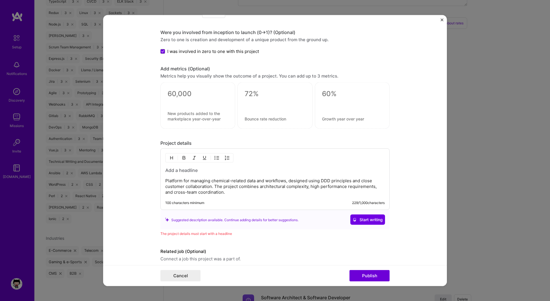
click at [174, 169] on h3 at bounding box center [274, 170] width 219 height 6
click at [211, 173] on h3 "Product Compliance" at bounding box center [274, 170] width 219 height 6
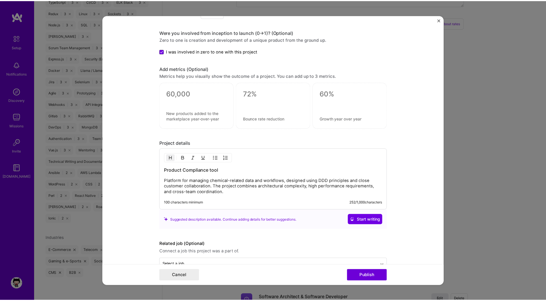
scroll to position [535, 0]
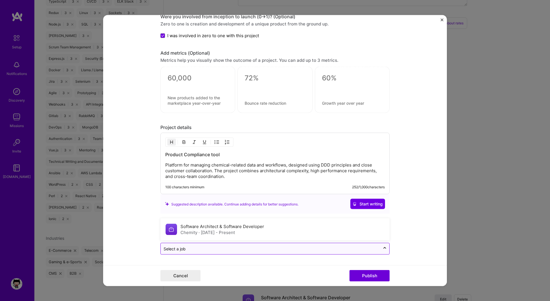
click at [205, 245] on div at bounding box center [271, 248] width 214 height 7
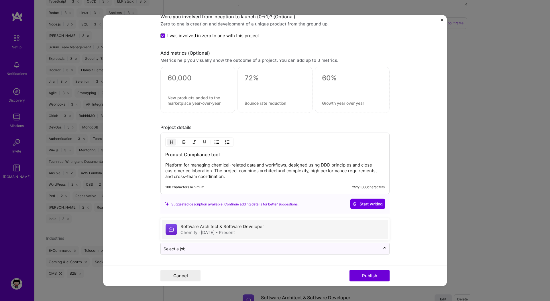
click at [199, 230] on span "· [DATE] - Present" at bounding box center [217, 232] width 36 height 5
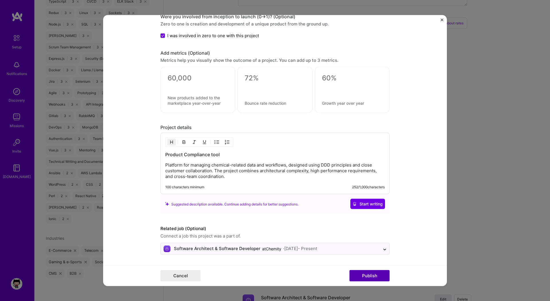
click at [372, 276] on button "Publish" at bounding box center [369, 275] width 40 height 11
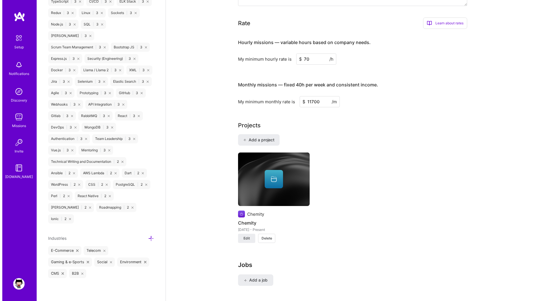
scroll to position [415, 0]
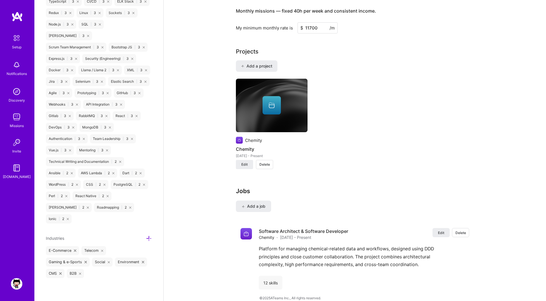
click at [264, 99] on div at bounding box center [271, 105] width 18 height 18
click at [242, 162] on span "Edit" at bounding box center [244, 164] width 6 height 5
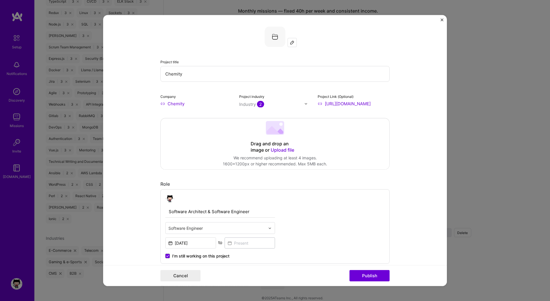
click at [281, 149] on span "Upload file" at bounding box center [282, 150] width 23 height 6
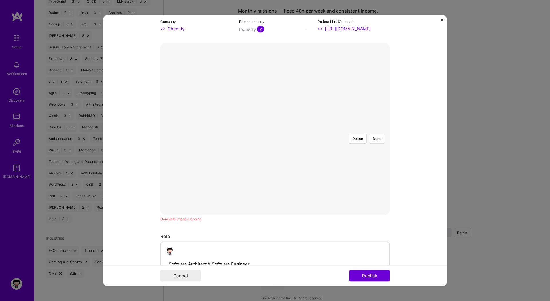
scroll to position [76, 0]
click at [275, 129] on div at bounding box center [359, 192] width 168 height 126
click at [279, 129] on div at bounding box center [363, 192] width 168 height 126
click at [275, 129] on div at bounding box center [359, 192] width 168 height 126
click at [372, 133] on button "Done" at bounding box center [377, 138] width 16 height 10
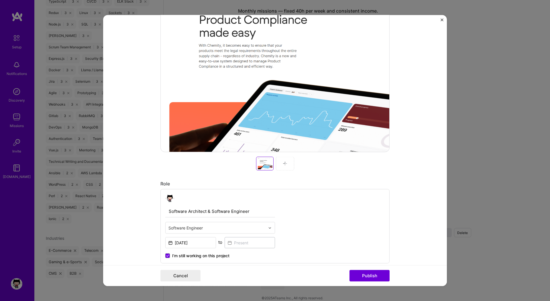
scroll to position [139, 0]
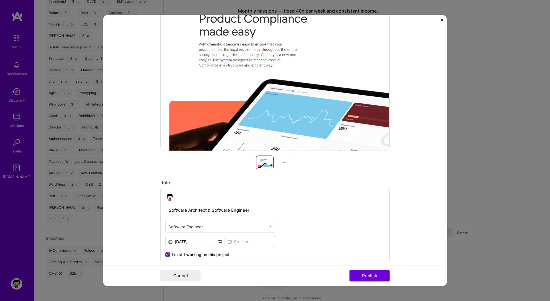
click at [287, 159] on div at bounding box center [285, 163] width 18 height 14
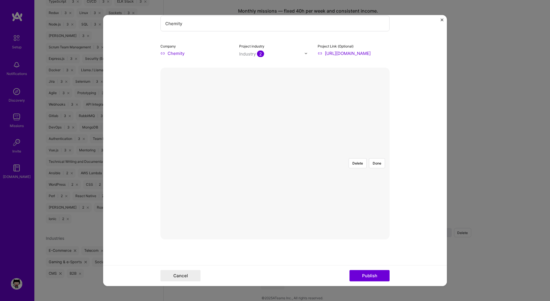
scroll to position [49, 0]
click at [398, 222] on form "Project title Chemity Company Chemity Project industry Industry 2 Project Link …" at bounding box center [275, 150] width 344 height 271
click at [372, 160] on button "Done" at bounding box center [377, 165] width 16 height 10
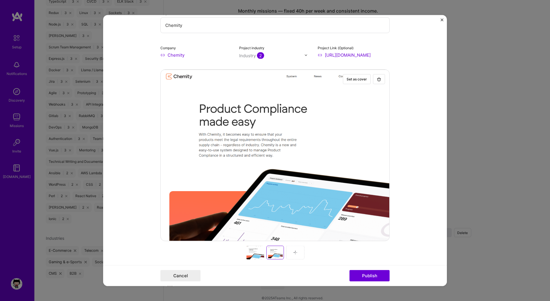
click at [250, 256] on div at bounding box center [255, 253] width 18 height 14
click at [272, 252] on div at bounding box center [275, 253] width 18 height 14
click at [252, 252] on div at bounding box center [255, 253] width 18 height 14
click at [271, 253] on div at bounding box center [275, 253] width 18 height 14
click at [377, 78] on img "button" at bounding box center [379, 79] width 5 height 5
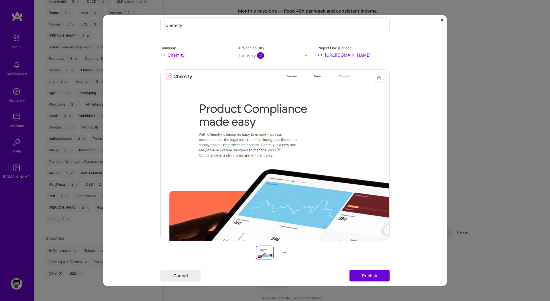
click at [283, 251] on img at bounding box center [285, 253] width 5 height 5
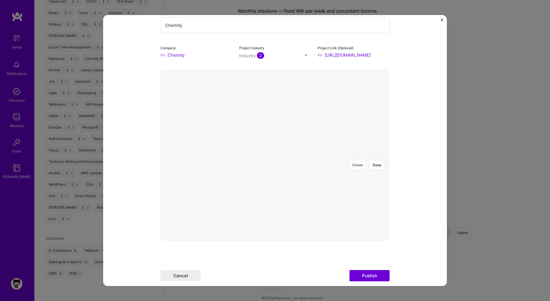
click at [357, 160] on button "Delete" at bounding box center [358, 165] width 18 height 10
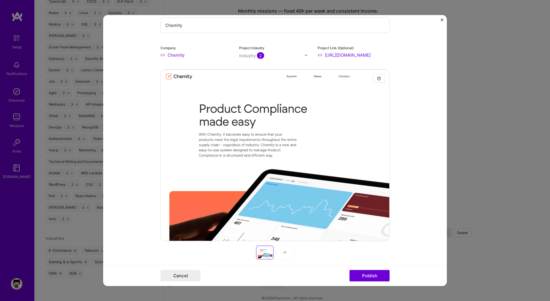
click at [283, 254] on img at bounding box center [285, 253] width 5 height 5
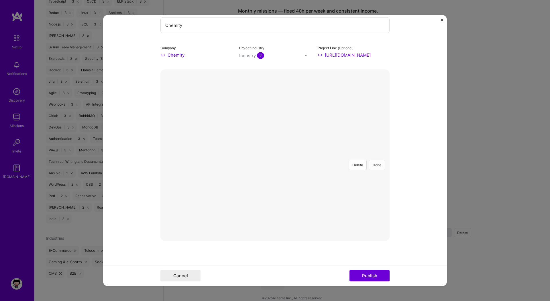
click at [380, 160] on button "Done" at bounding box center [377, 165] width 16 height 10
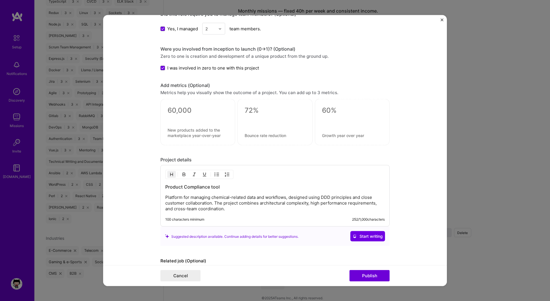
scroll to position [673, 0]
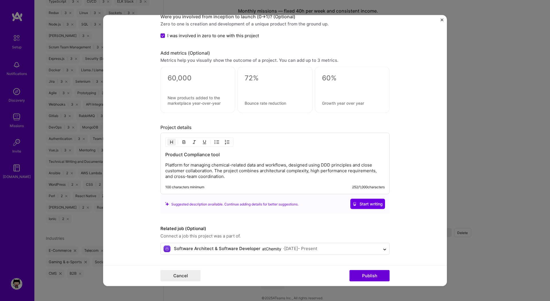
click at [173, 79] on textarea at bounding box center [198, 78] width 60 height 9
click at [168, 99] on textarea at bounding box center [198, 100] width 60 height 11
drag, startPoint x: 166, startPoint y: 104, endPoint x: 219, endPoint y: 101, distance: 52.8
click at [219, 101] on textarea at bounding box center [198, 100] width 60 height 11
click at [369, 276] on button "Publish" at bounding box center [369, 275] width 40 height 11
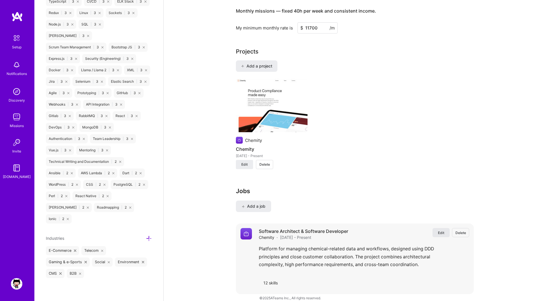
click at [443, 231] on span "Edit" at bounding box center [441, 233] width 6 height 5
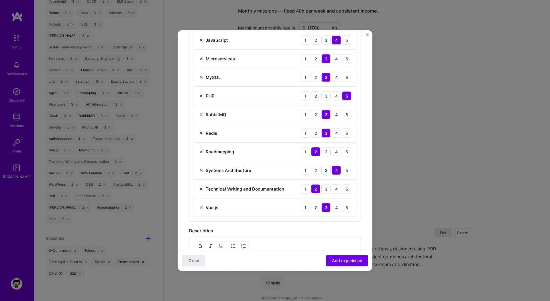
scroll to position [392, 0]
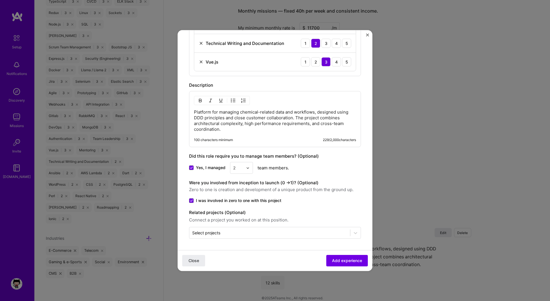
click at [243, 125] on p "Platform for managing chemical-related data and workflows, designed using DDD p…" at bounding box center [275, 120] width 162 height 23
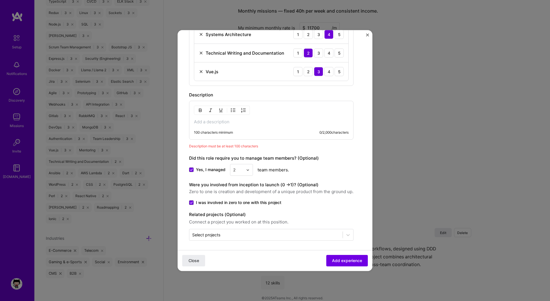
scroll to position [384, 0]
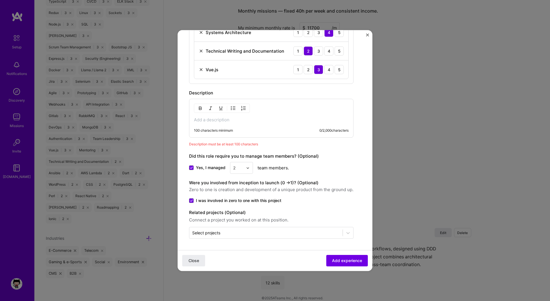
click at [225, 119] on p at bounding box center [271, 120] width 155 height 6
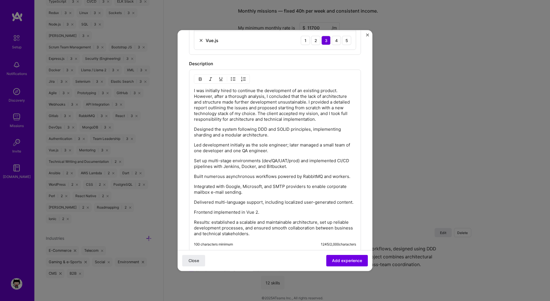
scroll to position [420, 0]
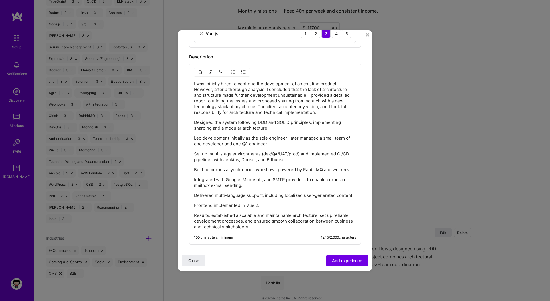
click at [203, 93] on p "I was initially hired to continue the development of an existing product. Howev…" at bounding box center [275, 98] width 162 height 34
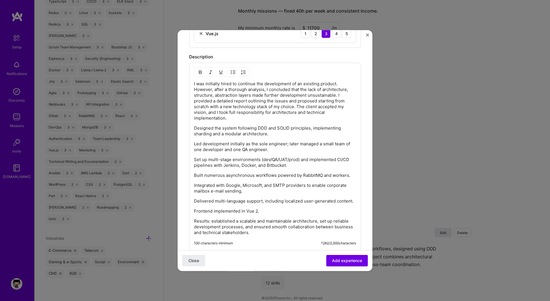
click at [202, 156] on div "I was initially hired to continue the development of an existing product. Howev…" at bounding box center [275, 158] width 162 height 155
click at [266, 158] on p "Set up multi-stage environments (dev/QA/UAT/prod) and implemented CI/CD pipelin…" at bounding box center [275, 162] width 162 height 11
click at [293, 164] on p "Set up multi-stage environments (DEV/QA/UAT/prod) and implemented CI/CD pipelin…" at bounding box center [275, 162] width 162 height 11
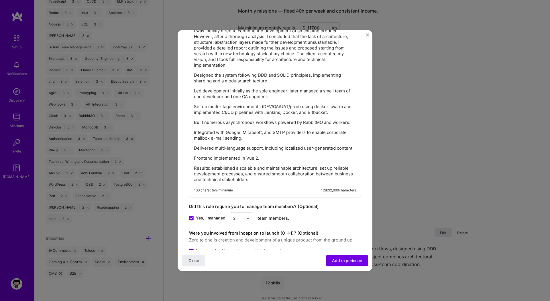
scroll to position [477, 0]
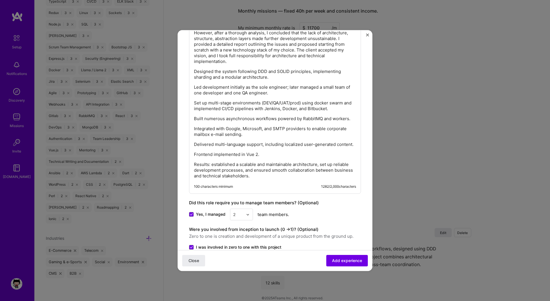
click at [336, 128] on p "Integrated with Google, Microsoft, and SMTP providers to enable corporate mailb…" at bounding box center [275, 131] width 162 height 11
click at [210, 170] on p "Results: established a scalable and maintainable architecture, set up reliable …" at bounding box center [275, 170] width 162 height 17
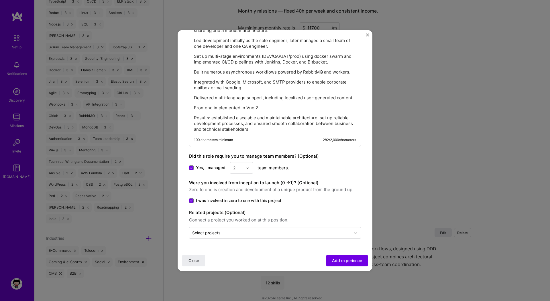
scroll to position [530, 0]
click at [277, 233] on input "text" at bounding box center [269, 233] width 155 height 6
click at [247, 216] on div "Chemity Chemity" at bounding box center [275, 213] width 168 height 19
click at [337, 262] on span "Add experience" at bounding box center [347, 261] width 30 height 6
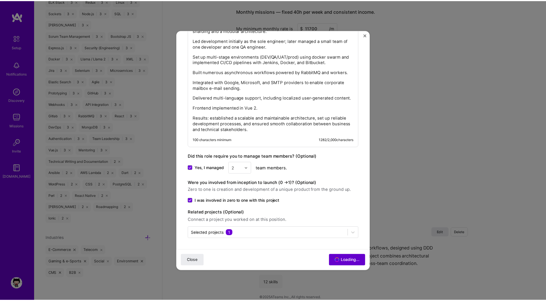
scroll to position [465, 0]
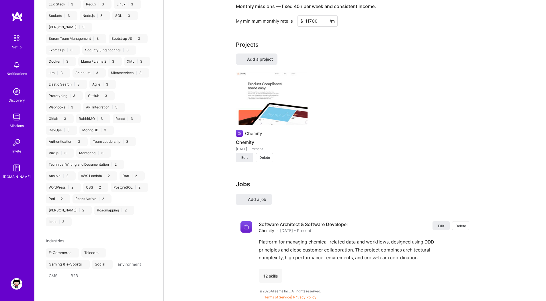
select select "PL"
select select "Future Date"
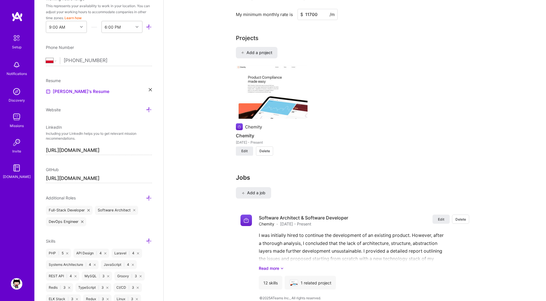
scroll to position [0, 0]
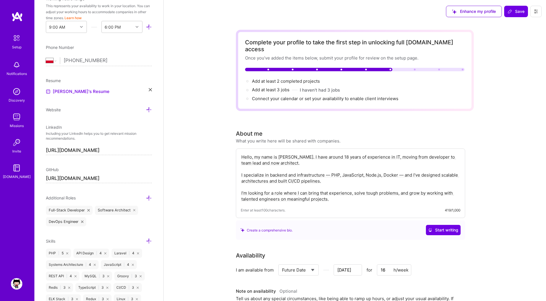
click at [512, 9] on span "Save" at bounding box center [515, 12] width 17 height 6
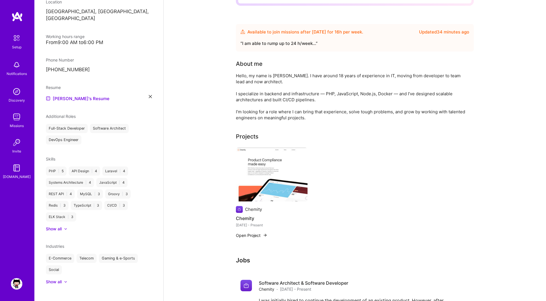
scroll to position [171, 0]
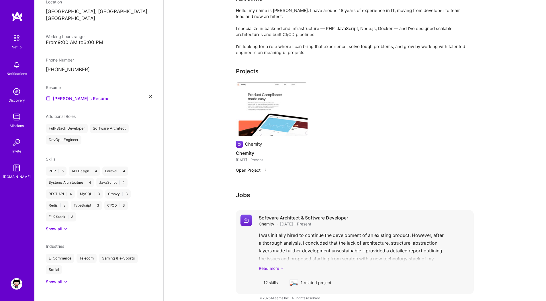
click at [274, 266] on link "Read more" at bounding box center [364, 269] width 210 height 6
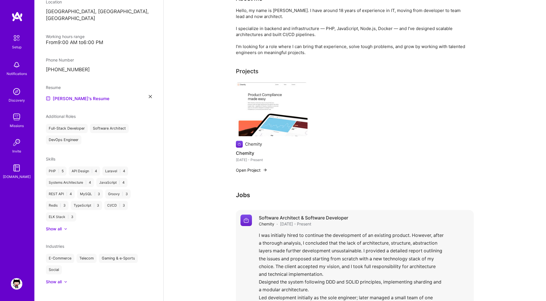
scroll to position [298, 0]
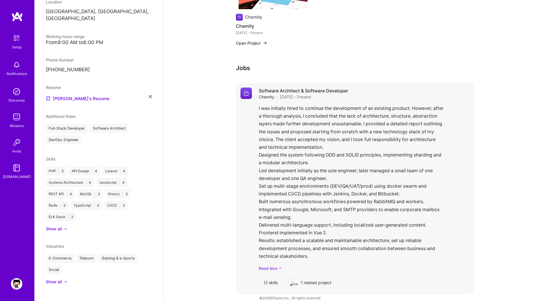
click at [272, 266] on link "Read less" at bounding box center [364, 269] width 210 height 6
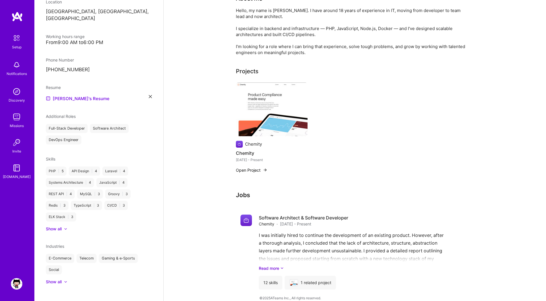
scroll to position [0, 0]
